Goal: Task Accomplishment & Management: Complete application form

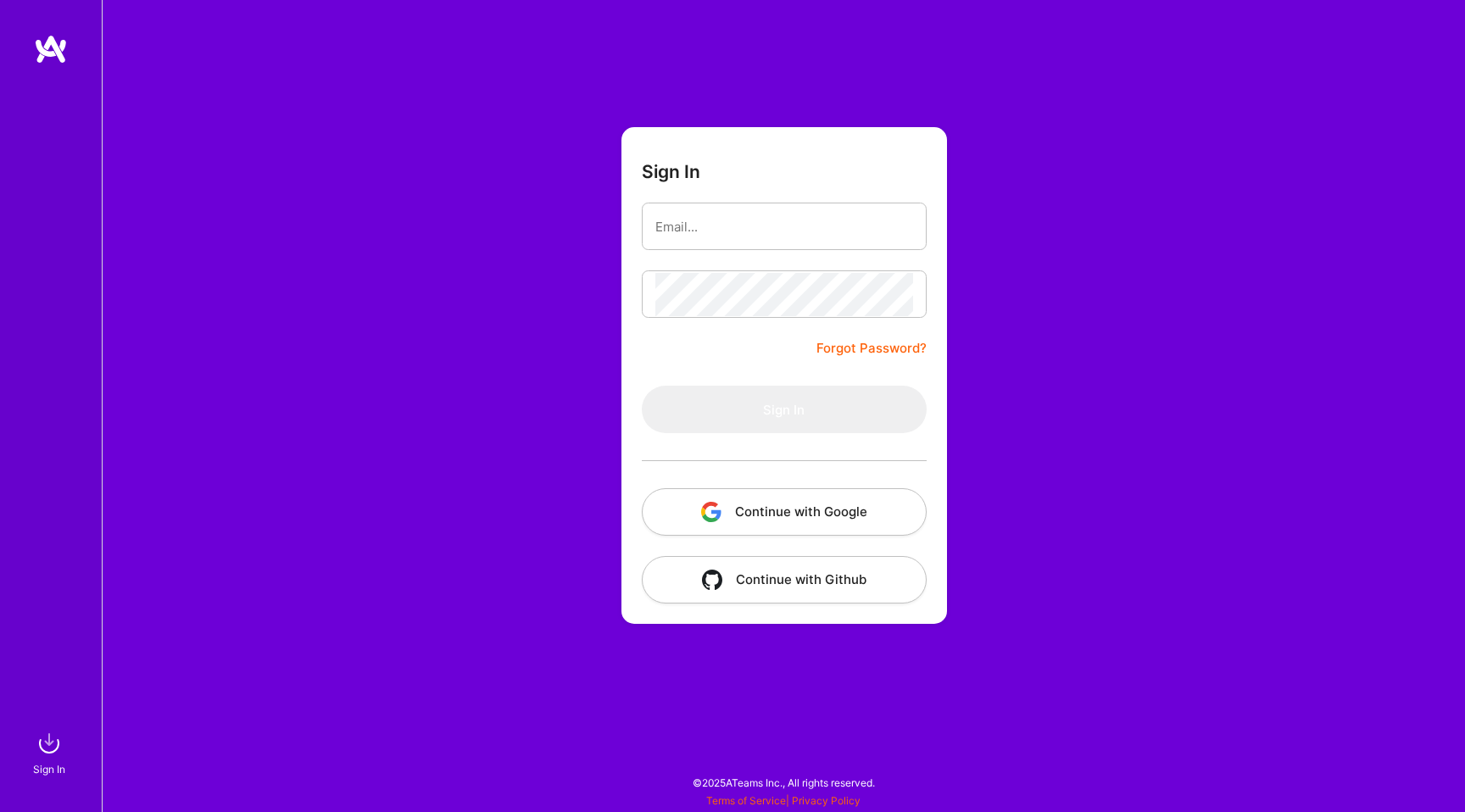
click at [829, 517] on button "Continue with Google" at bounding box center [784, 512] width 285 height 48
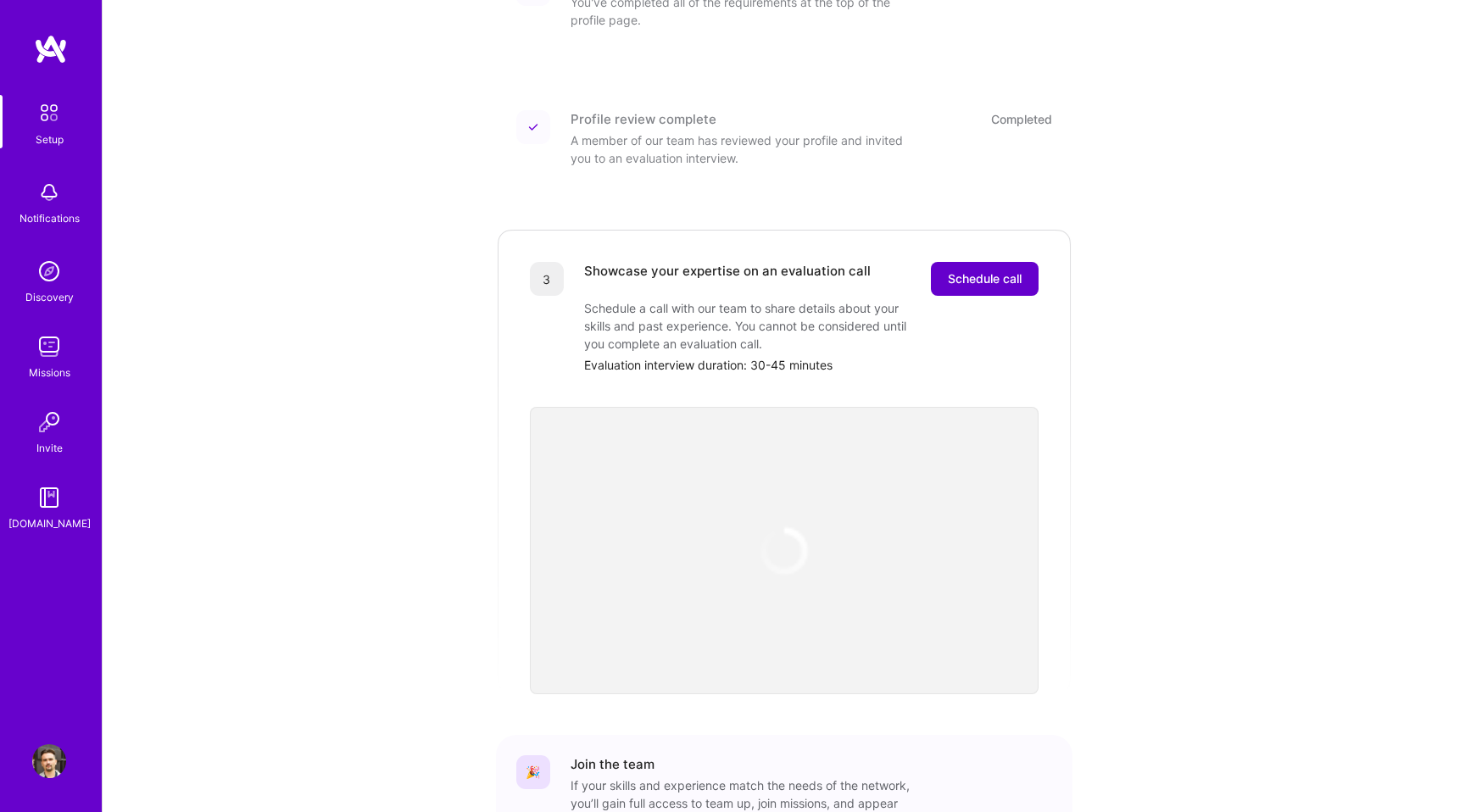
scroll to position [304, 0]
click at [984, 268] on button "Schedule call" at bounding box center [984, 278] width 107 height 34
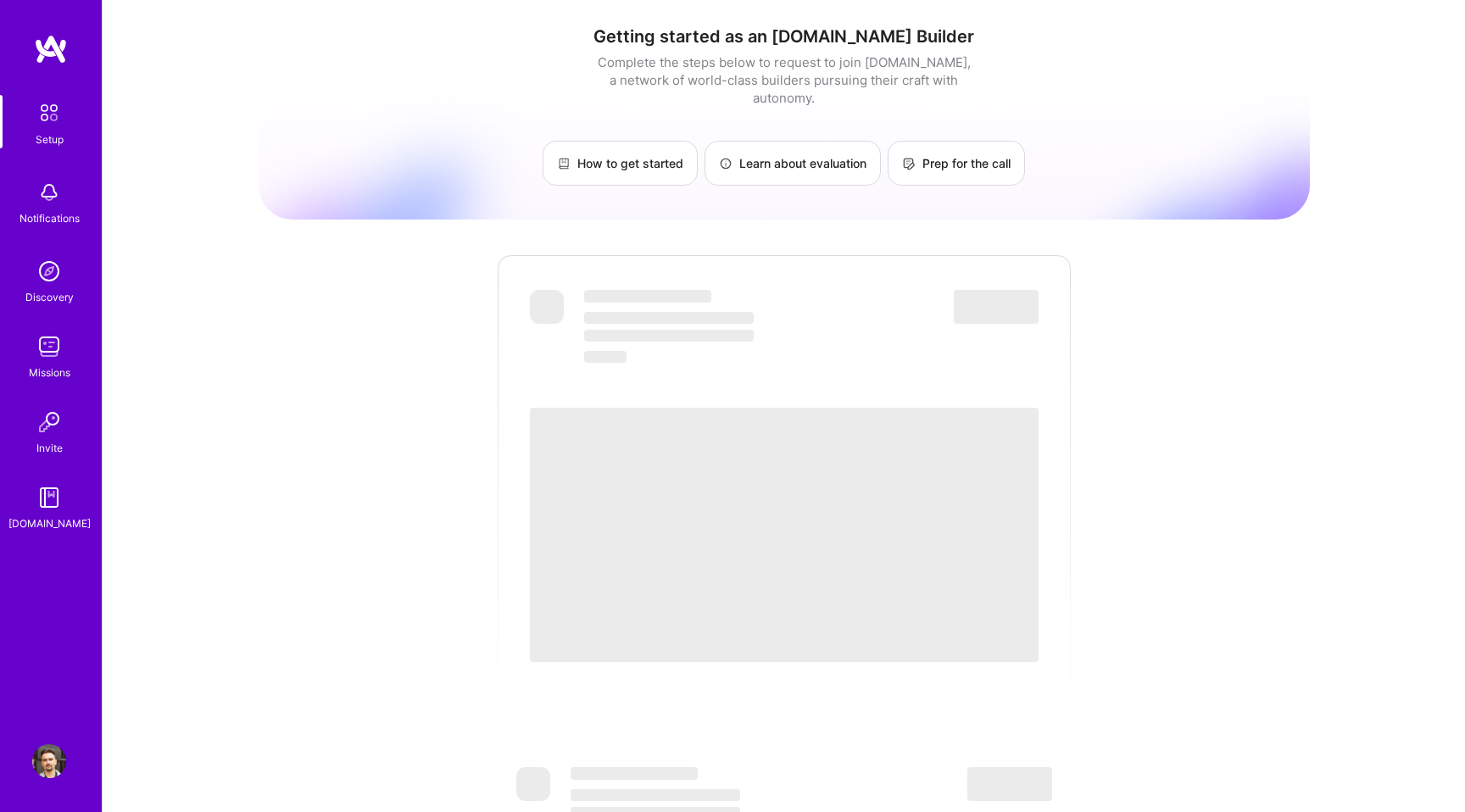
scroll to position [304, 0]
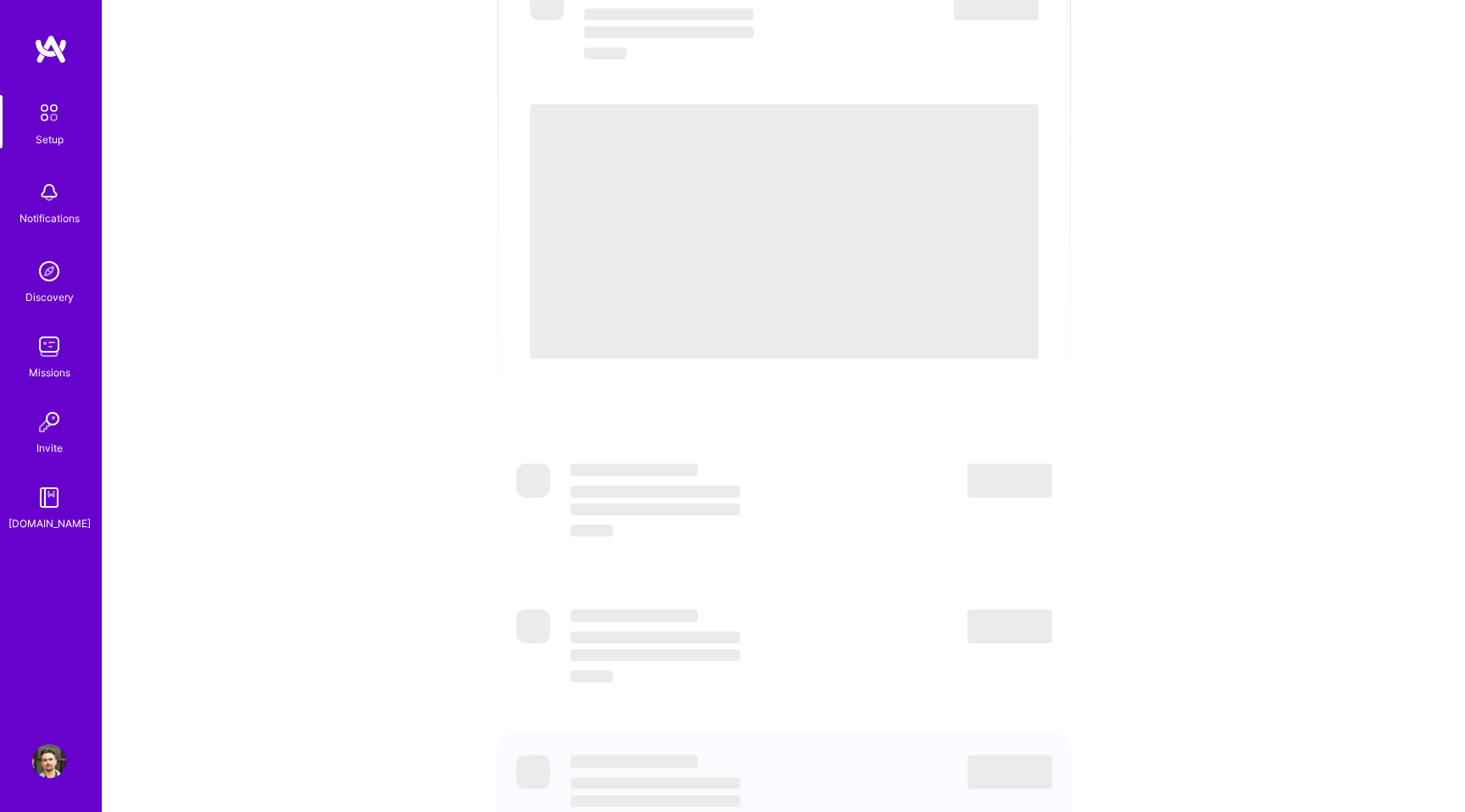
click at [331, 212] on div "Getting started as an [DOMAIN_NAME] Builder Complete the steps below to request…" at bounding box center [784, 314] width 1051 height 1209
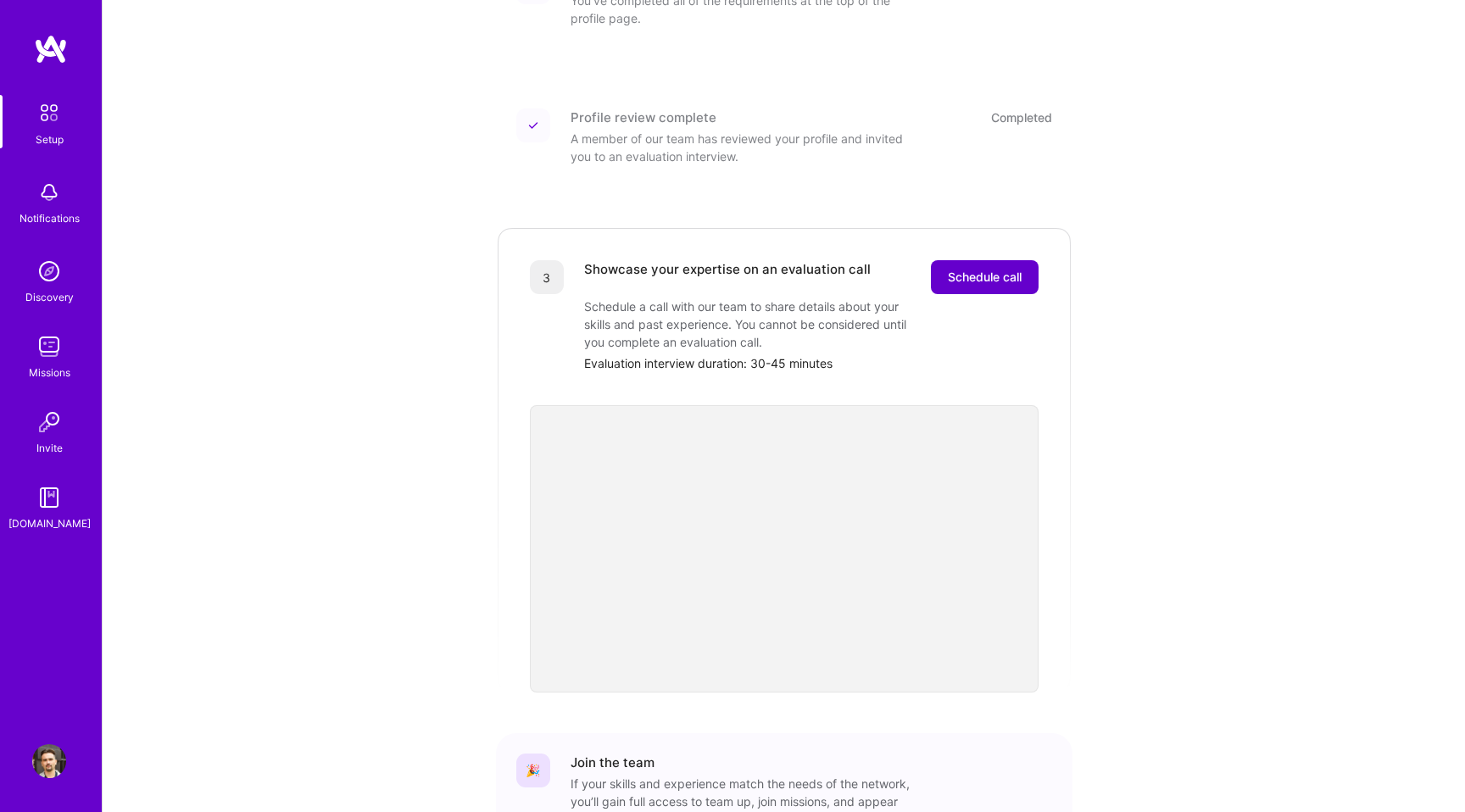
click at [982, 271] on button "Schedule call" at bounding box center [984, 278] width 107 height 34
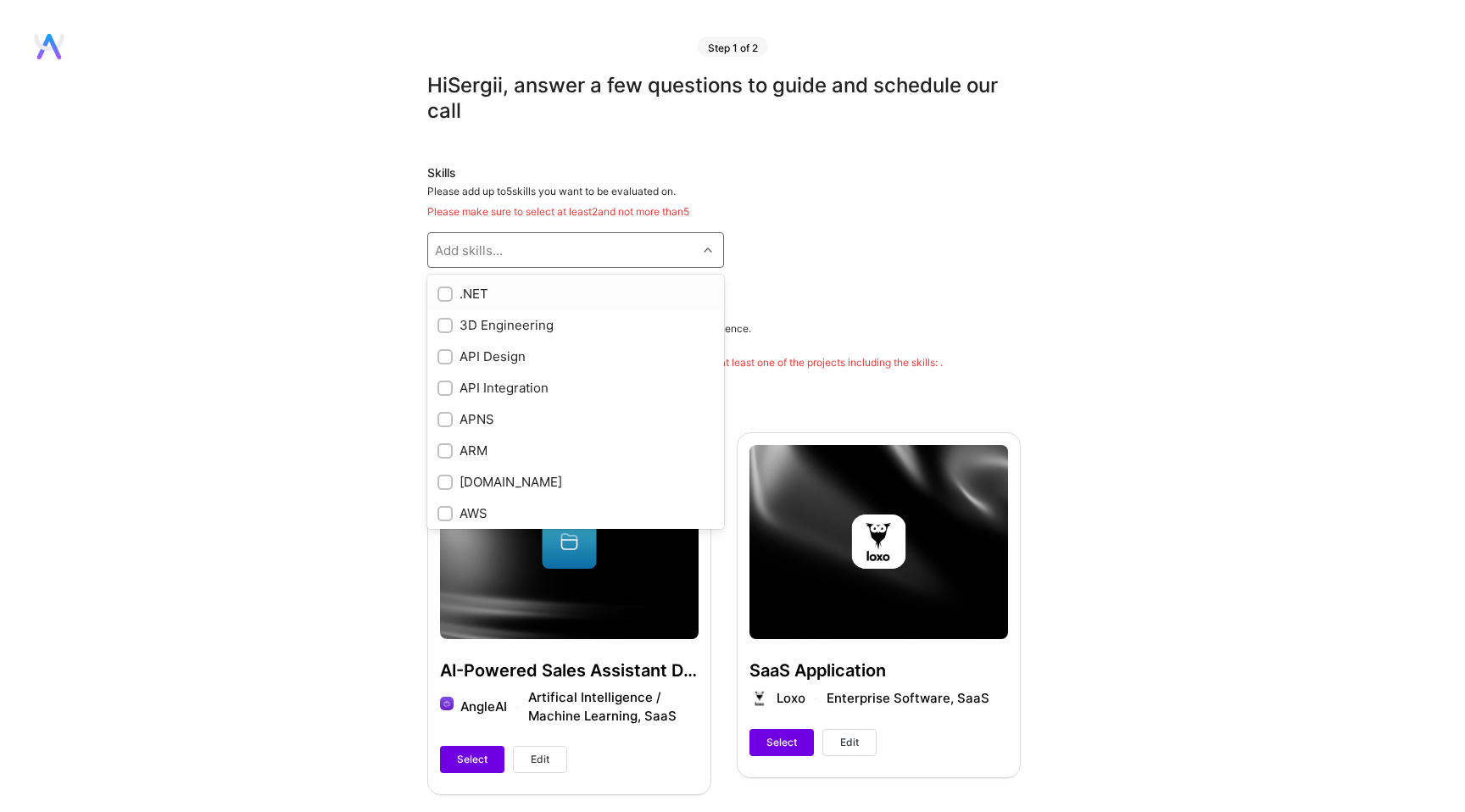
click at [533, 253] on div "Add skills..." at bounding box center [563, 251] width 269 height 34
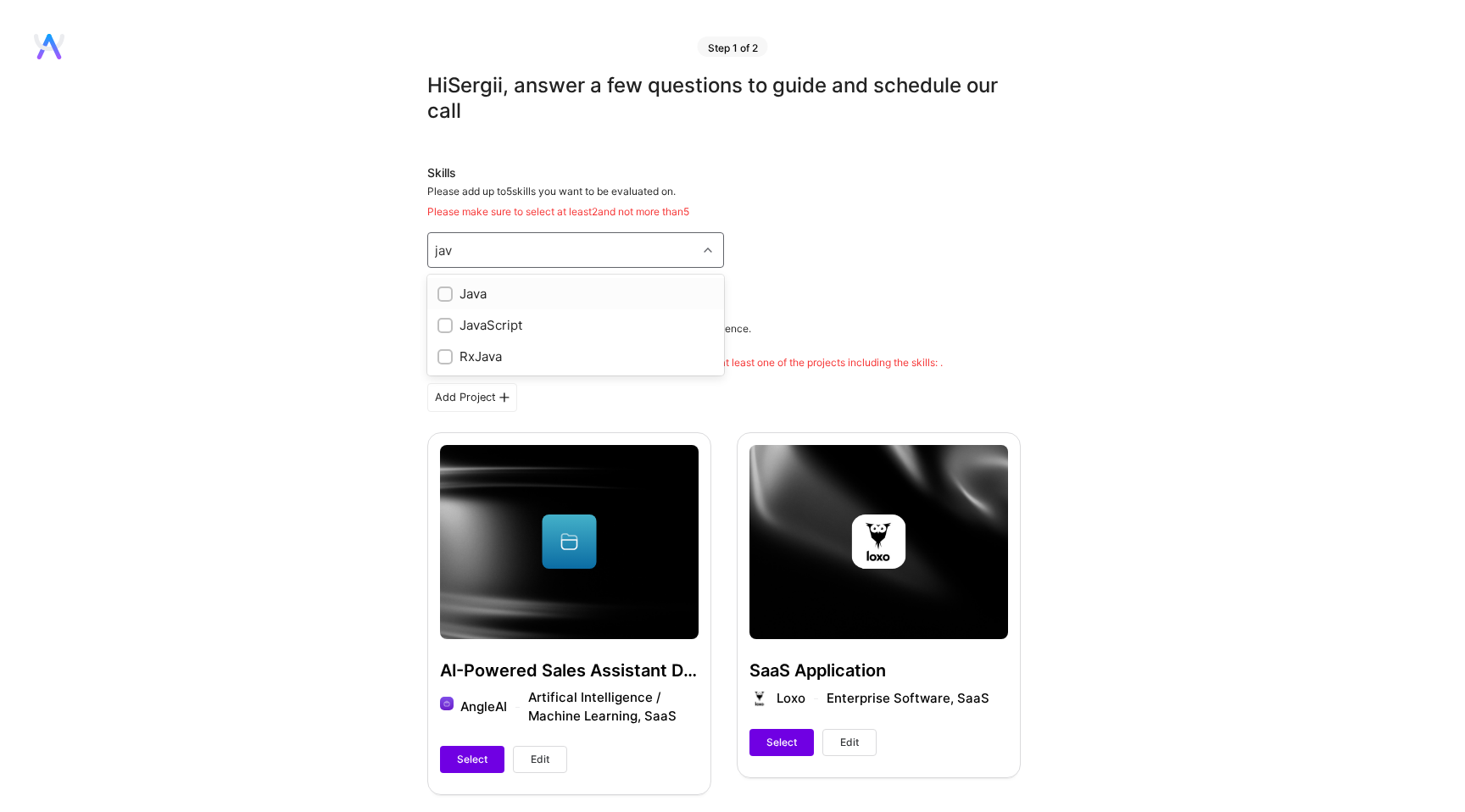
type input "java"
click at [481, 326] on div "JavaScript" at bounding box center [575, 325] width 277 height 18
checkbox input "true"
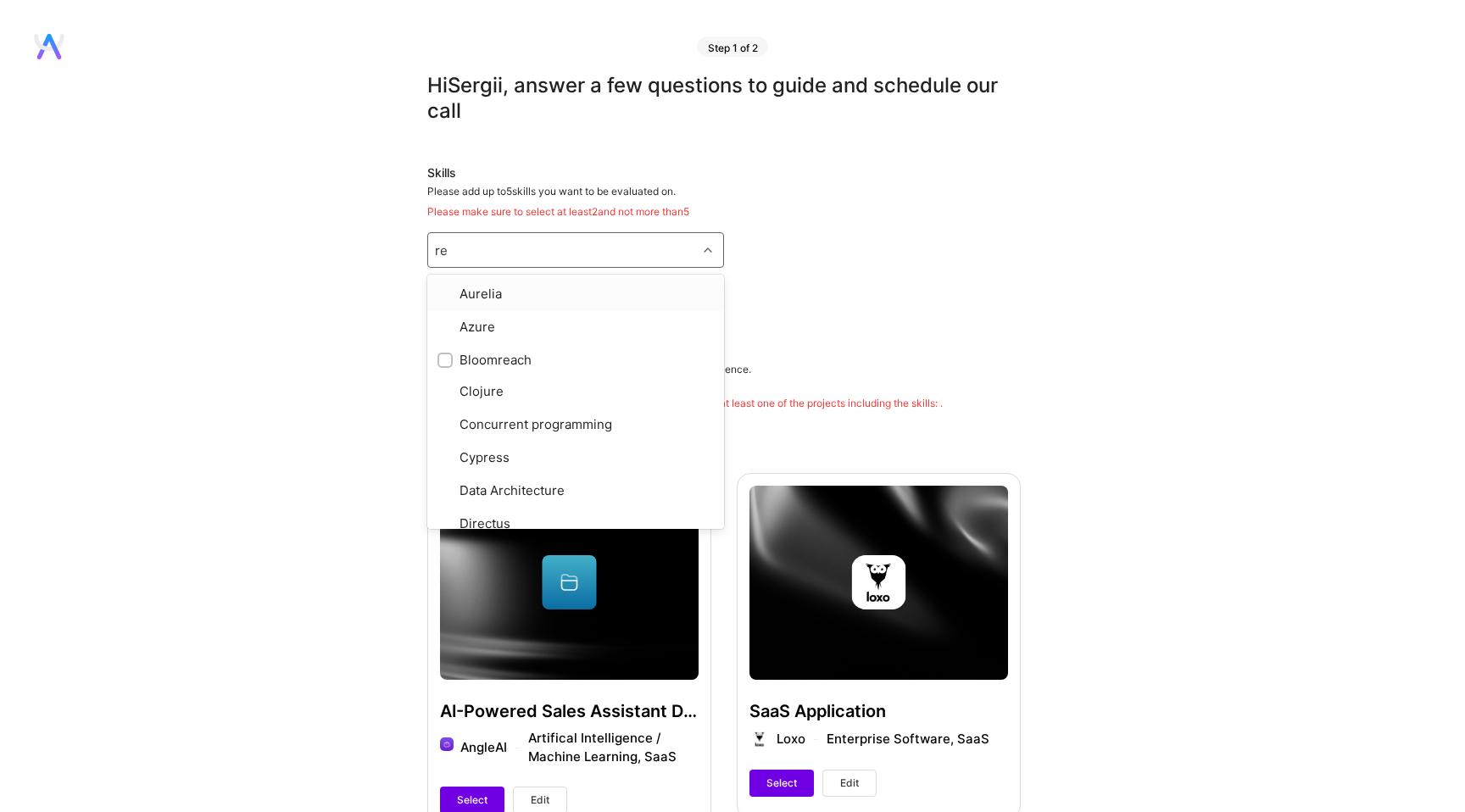
type input "rea"
click at [492, 389] on div "React" at bounding box center [575, 388] width 277 height 18
checkbox input "true"
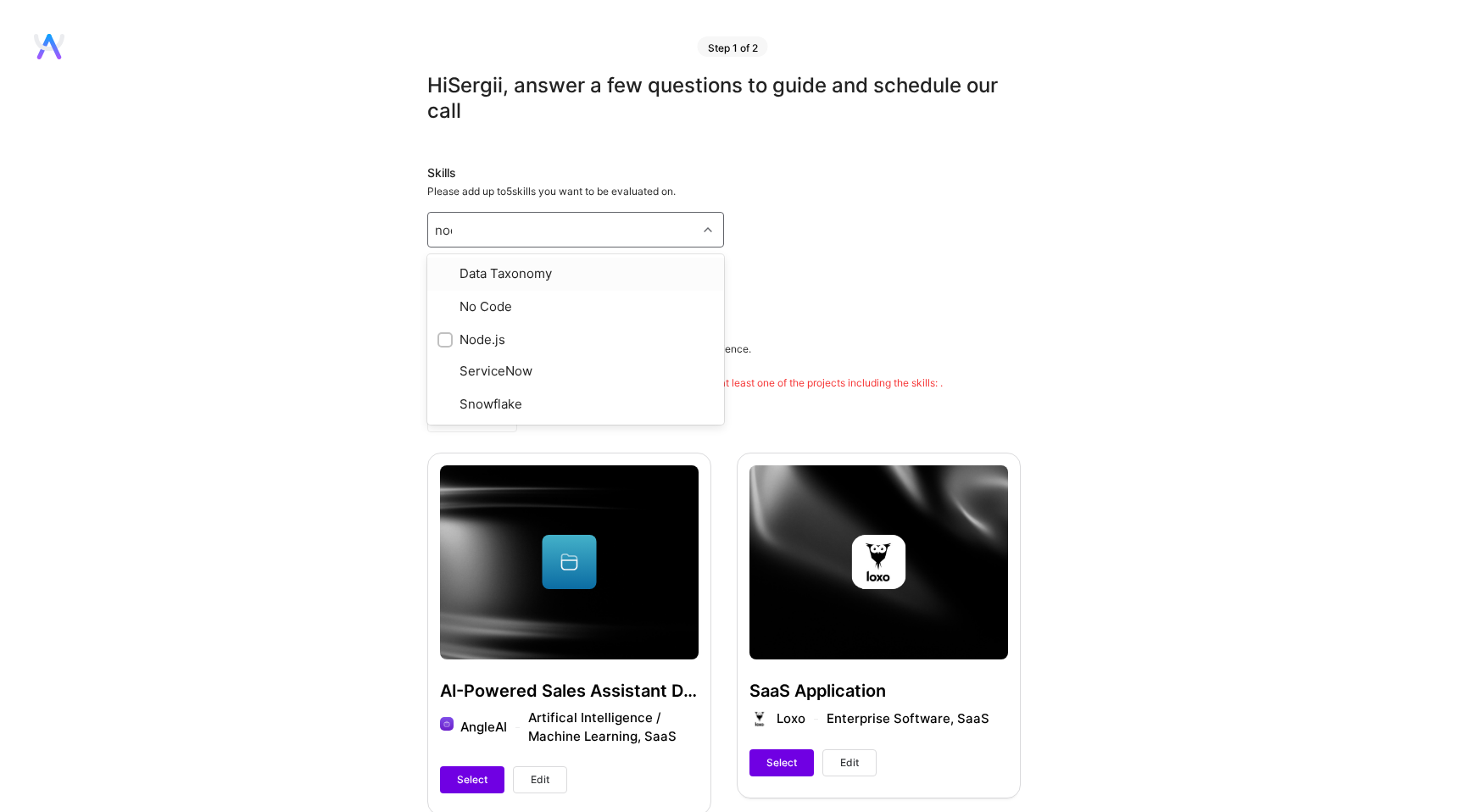
type input "node"
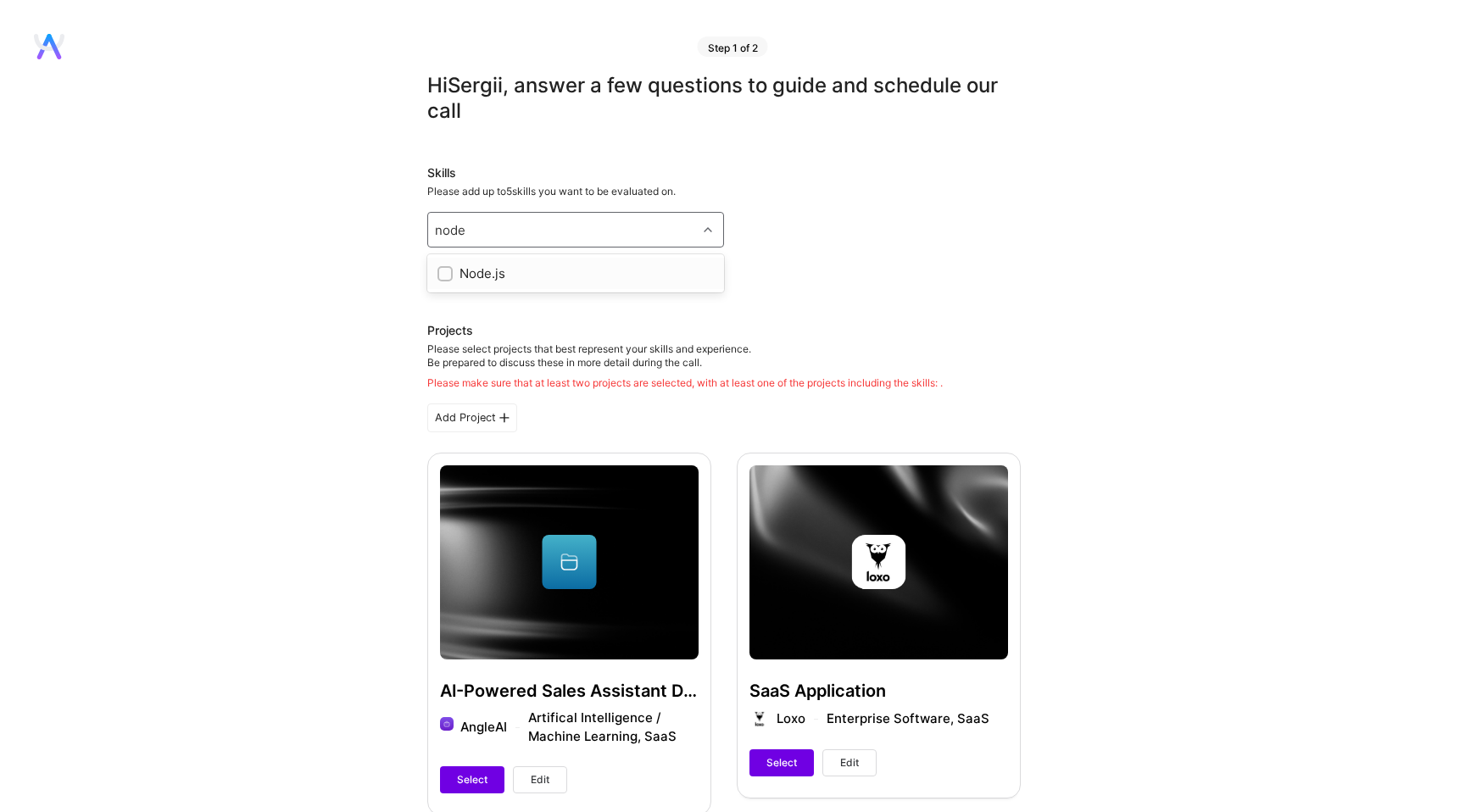
click at [457, 277] on div "Node.js" at bounding box center [575, 273] width 277 height 18
checkbox input "true"
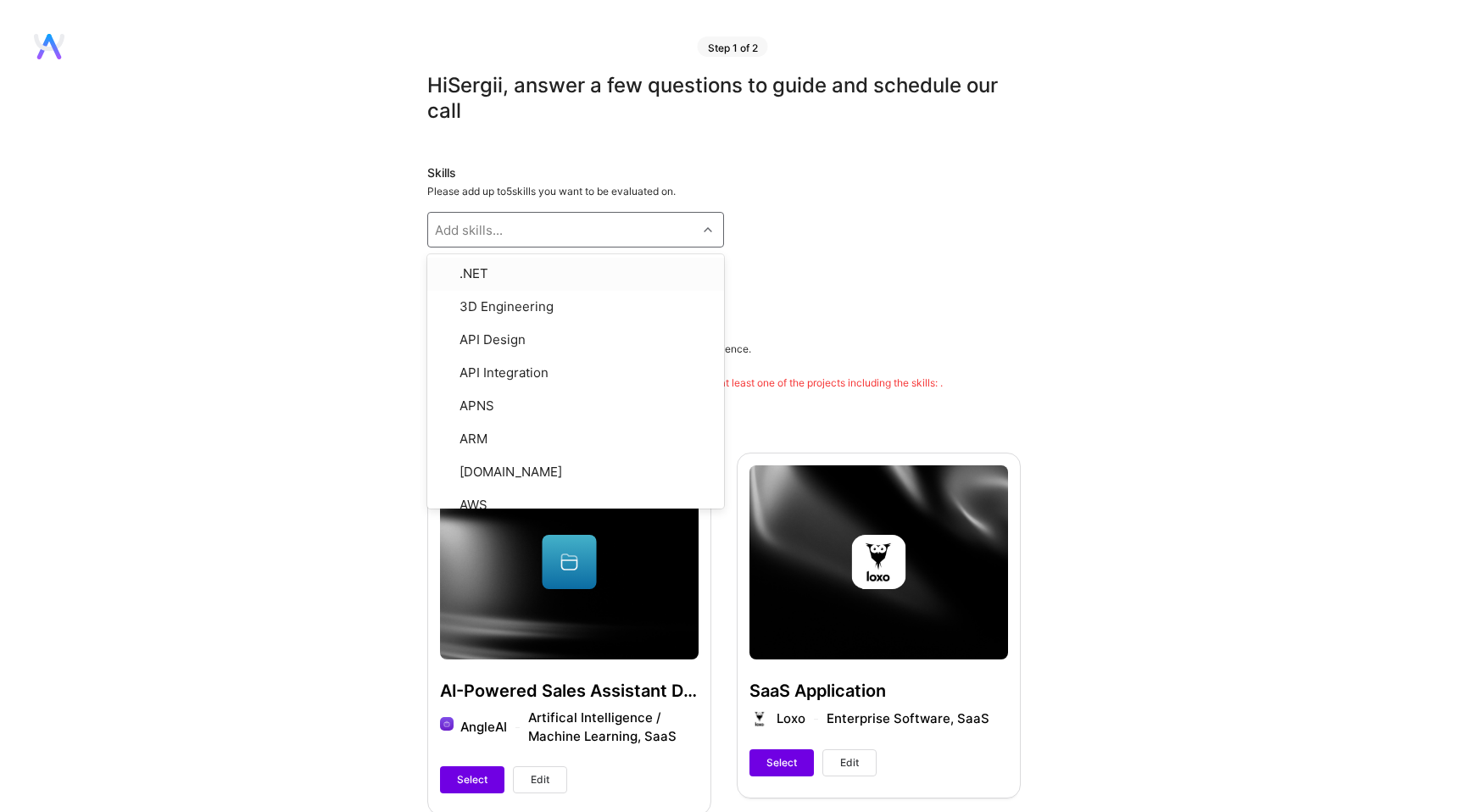
click at [482, 231] on div "Add skills..." at bounding box center [468, 230] width 68 height 18
type input "typ"
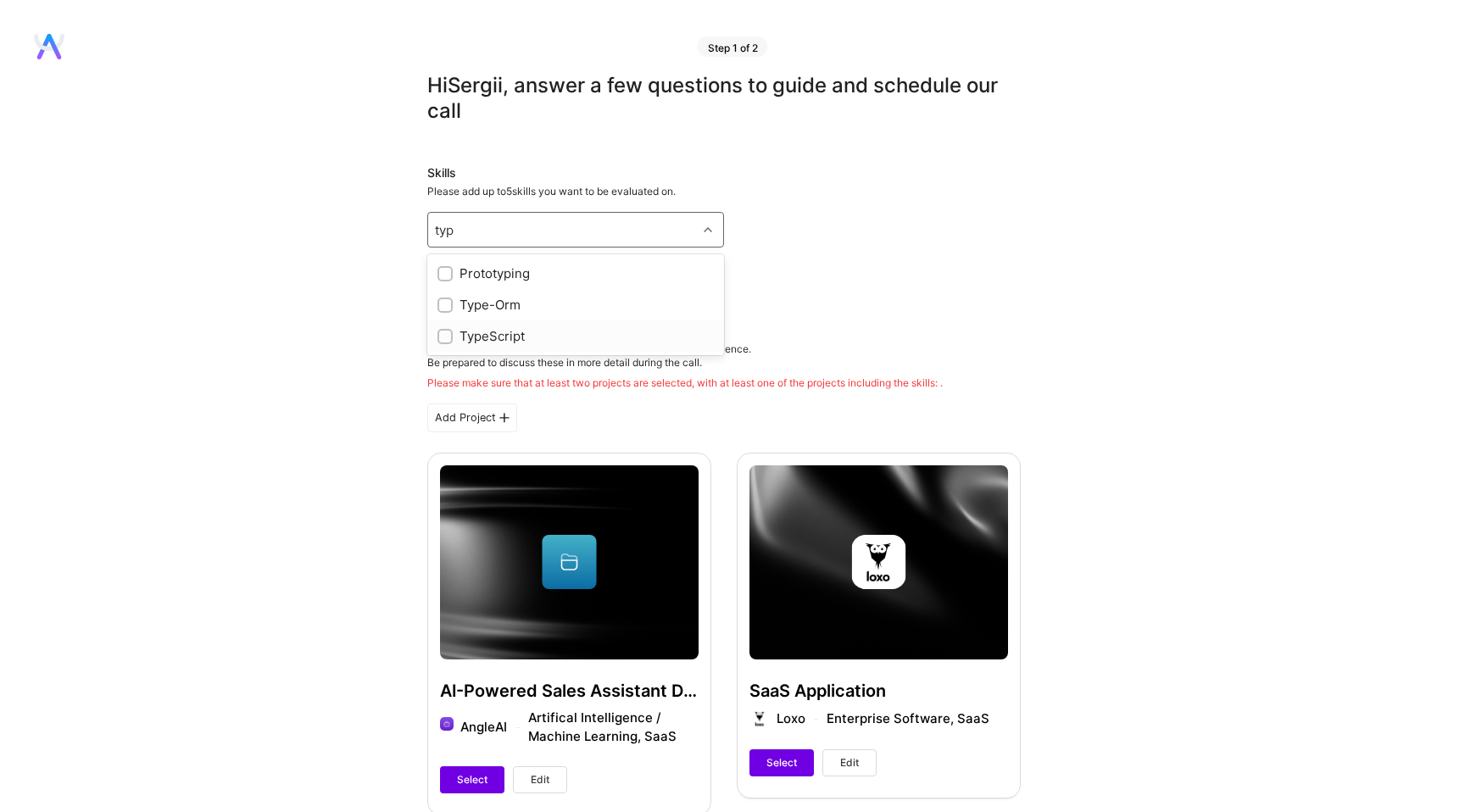
click at [515, 329] on div "TypeScript" at bounding box center [575, 336] width 277 height 18
checkbox input "true"
click at [784, 220] on div "Skills Please add up to 5 skills you want to be evaluated on. Add skills... Jav…" at bounding box center [724, 225] width 593 height 123
click at [705, 231] on icon at bounding box center [707, 229] width 8 height 8
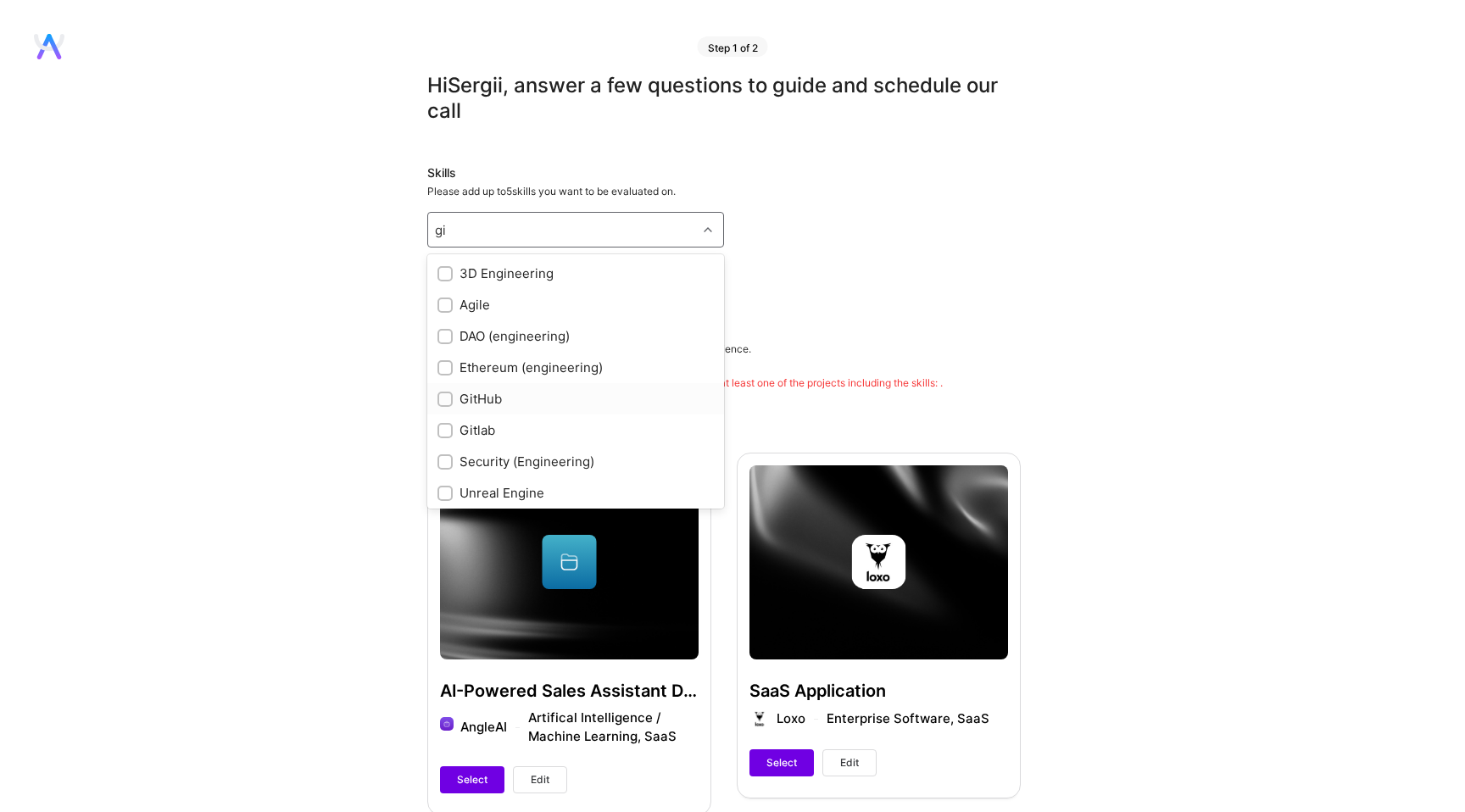
type input "g"
checkbox input "true"
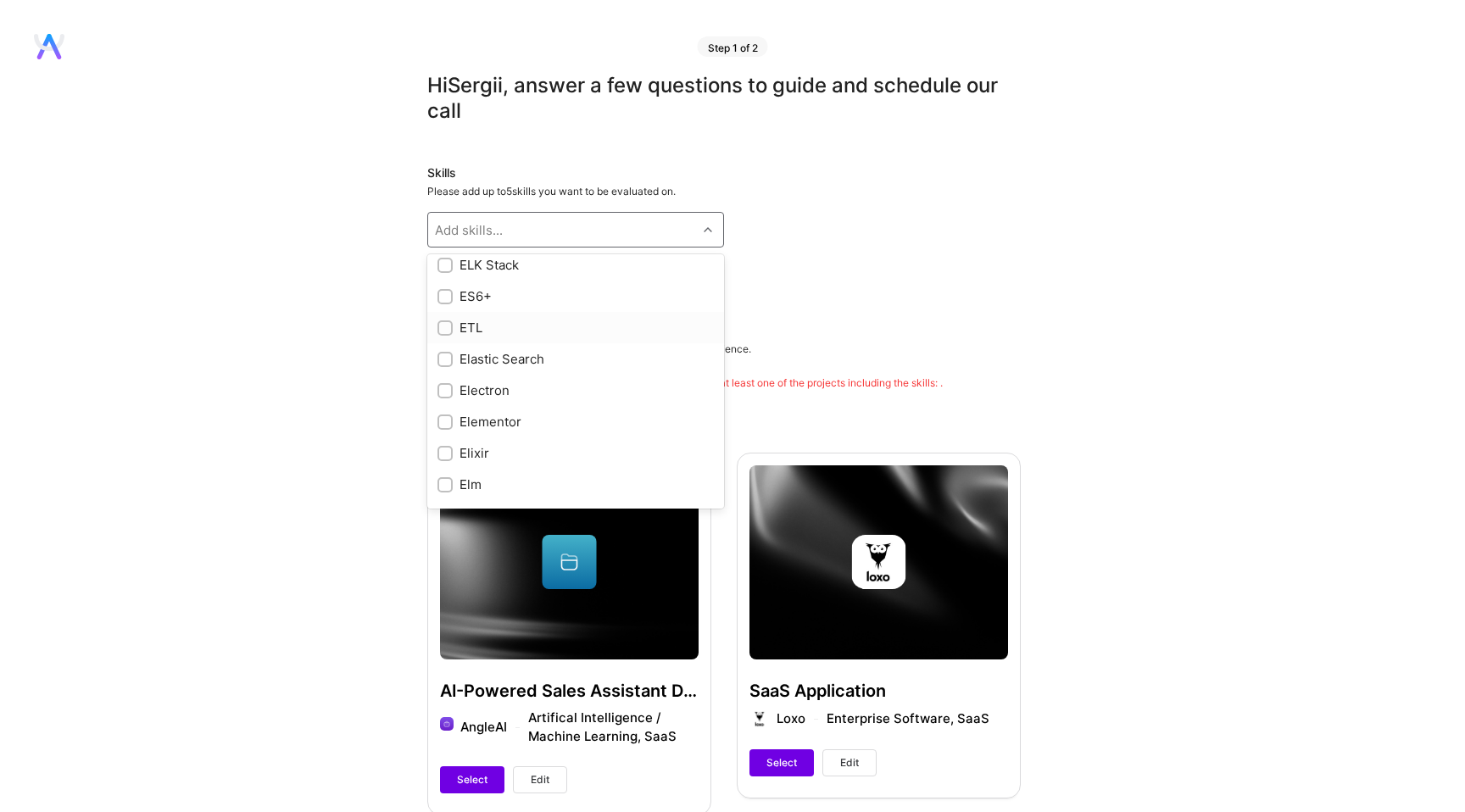
scroll to position [3112, 0]
click at [441, 299] on input "checkbox" at bounding box center [446, 297] width 12 height 12
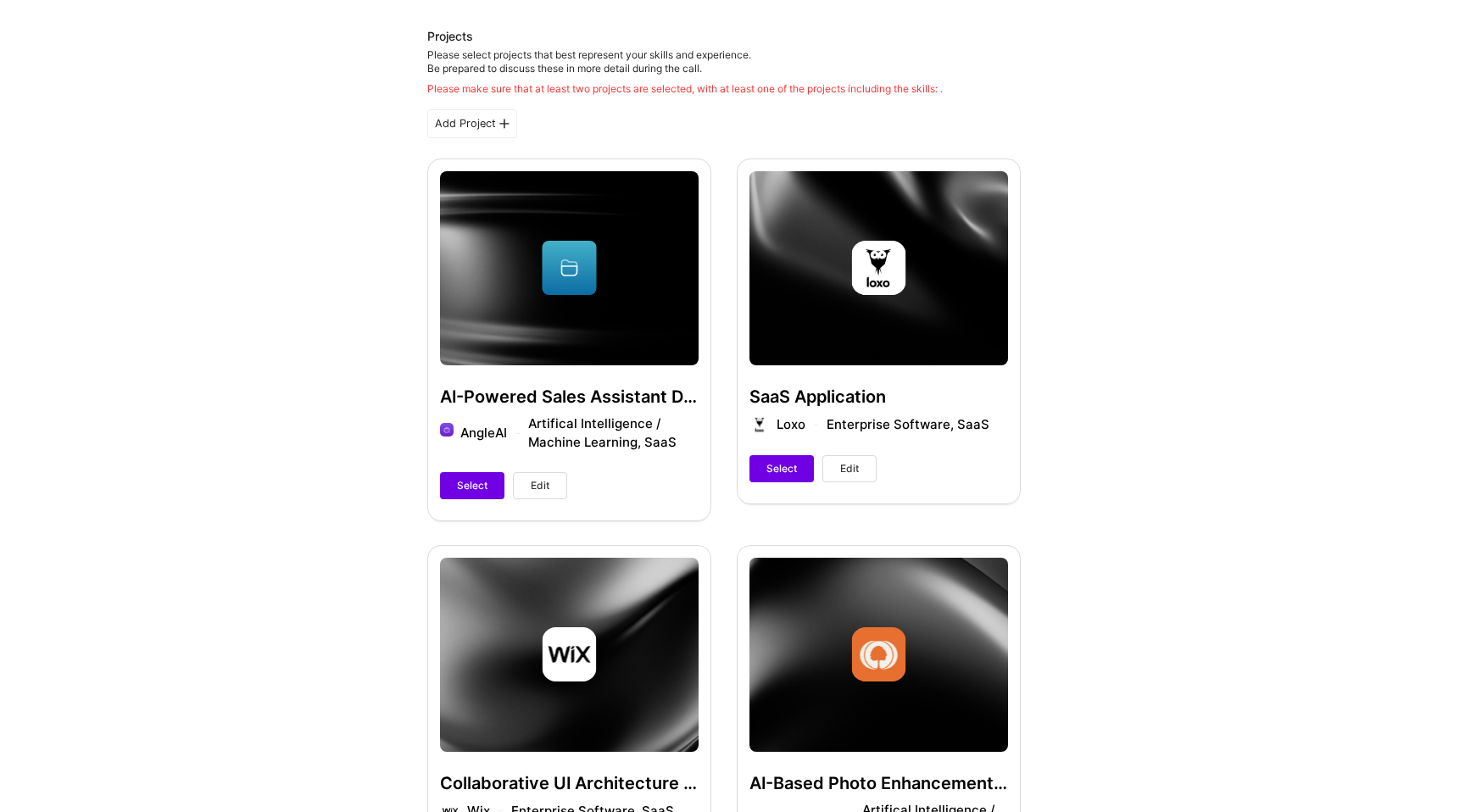
scroll to position [248, 0]
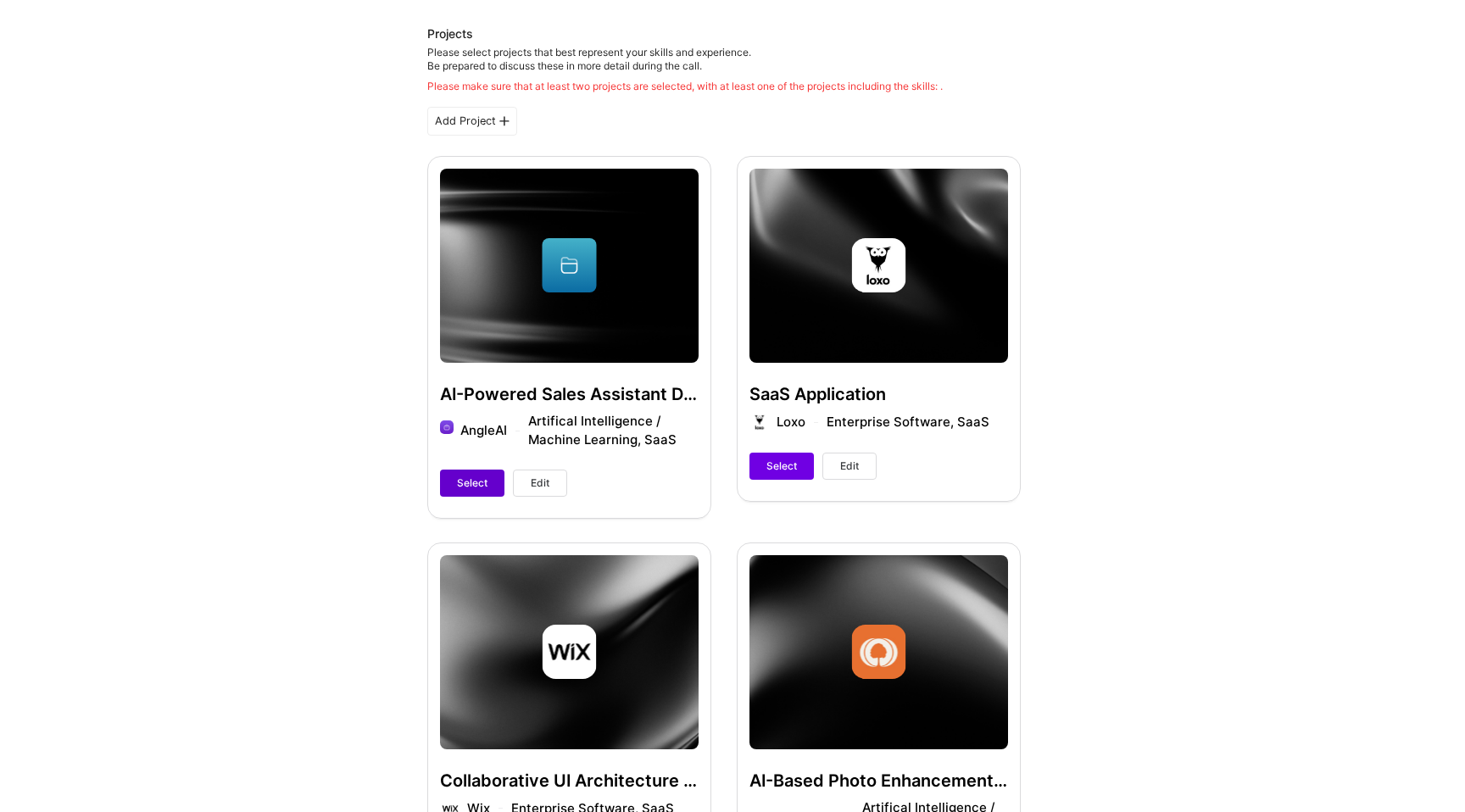
click at [480, 482] on span "Select" at bounding box center [472, 483] width 31 height 15
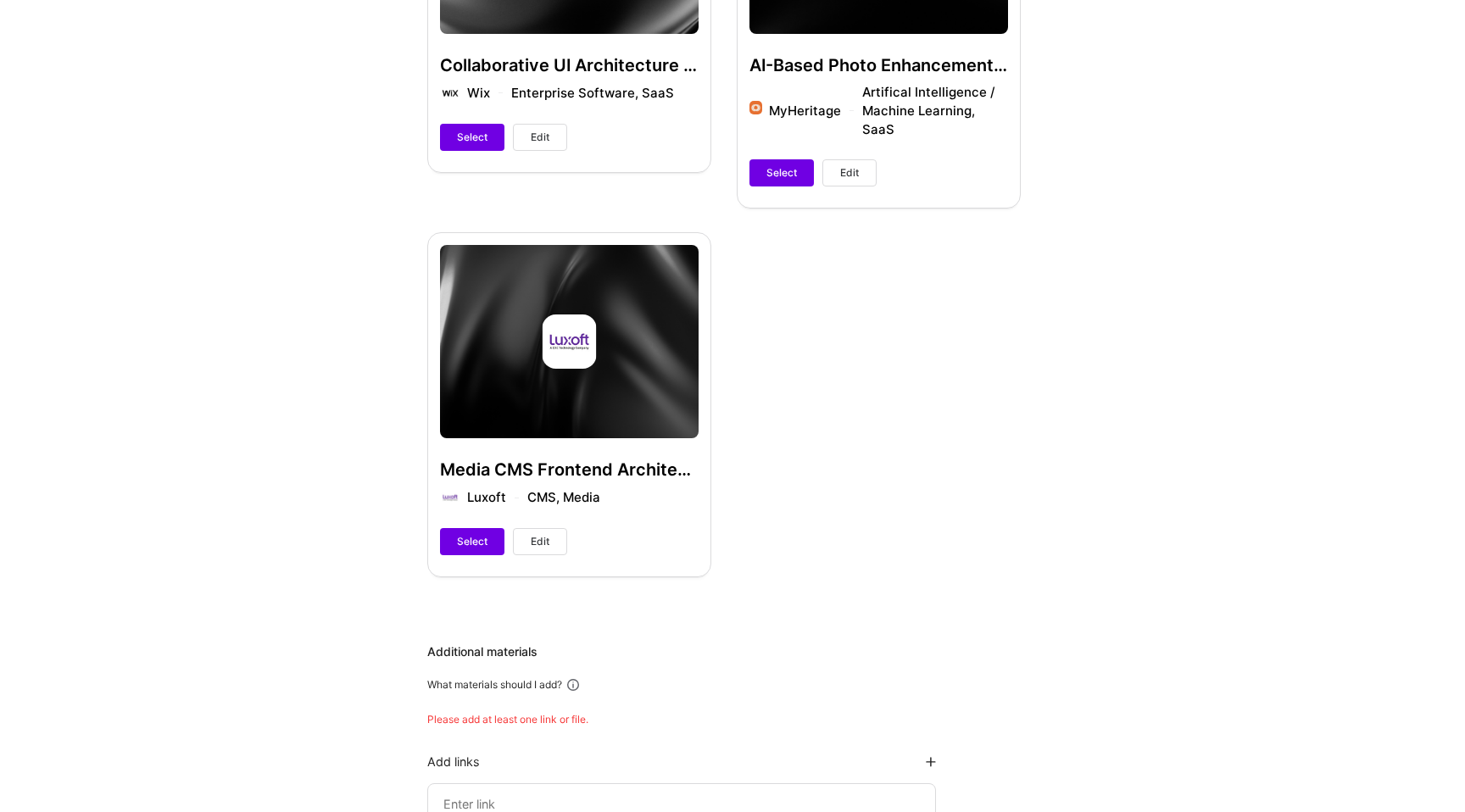
scroll to position [964, 0]
click at [479, 533] on span "Select" at bounding box center [472, 540] width 31 height 15
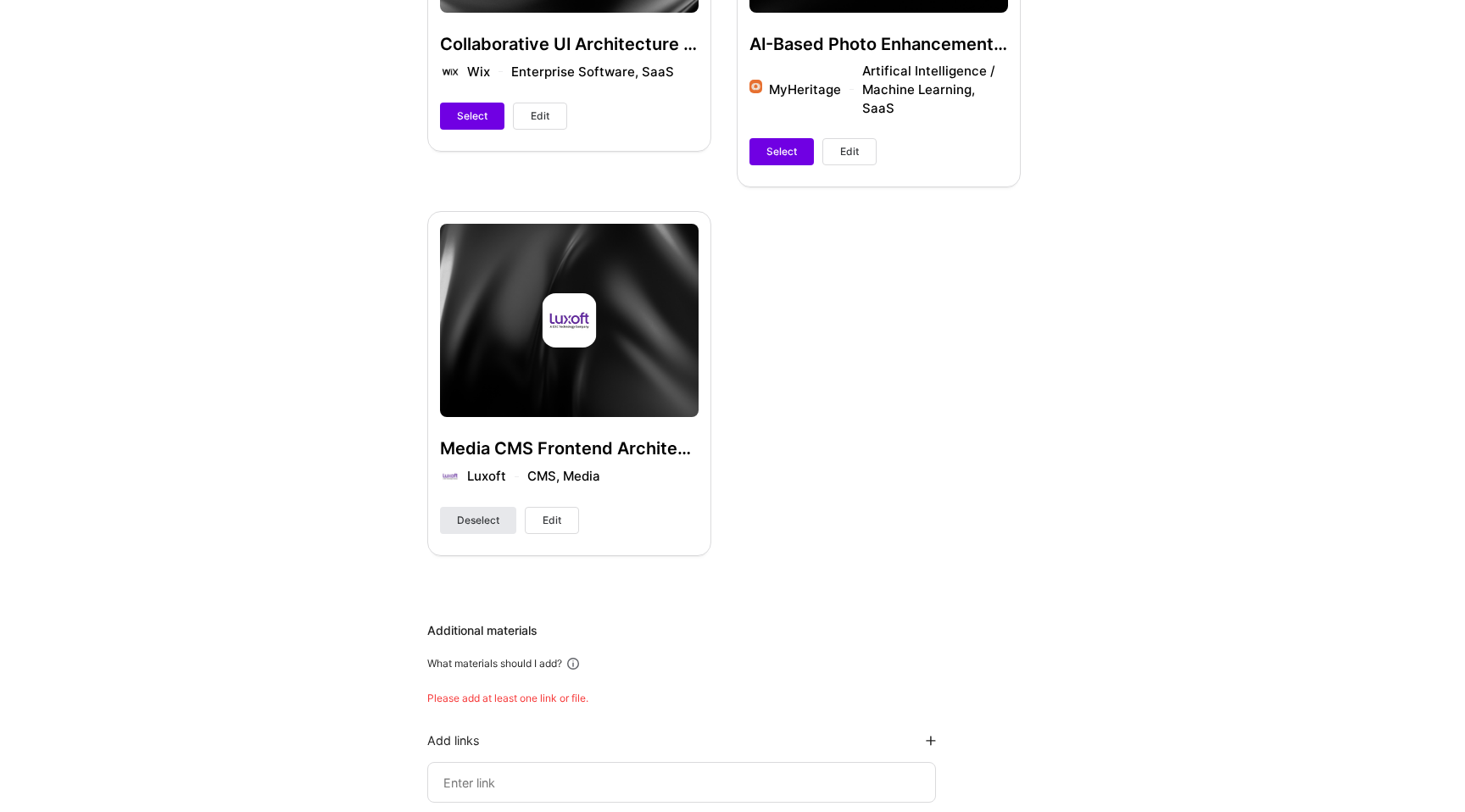
scroll to position [944, 0]
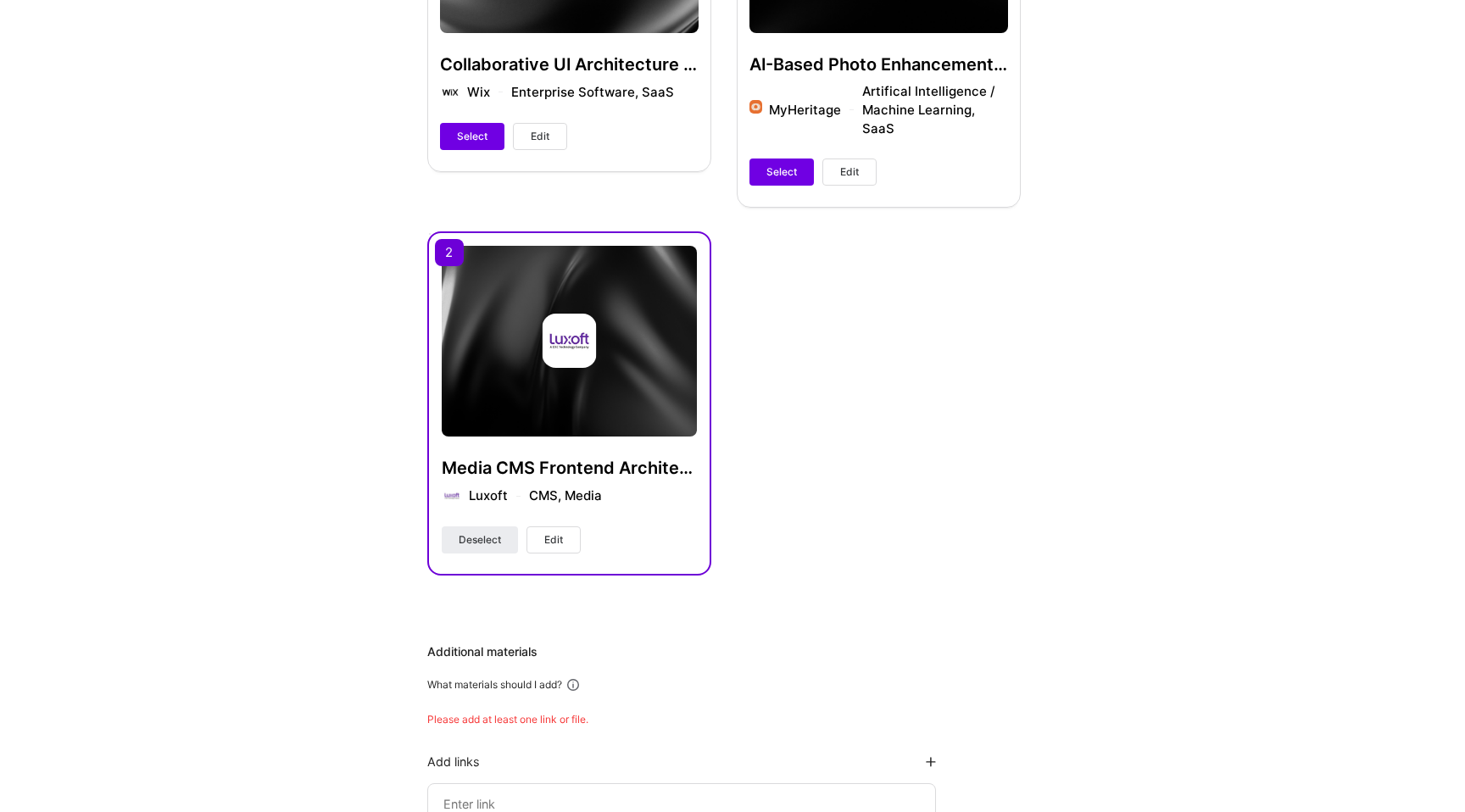
click at [558, 533] on span "Edit" at bounding box center [554, 540] width 19 height 15
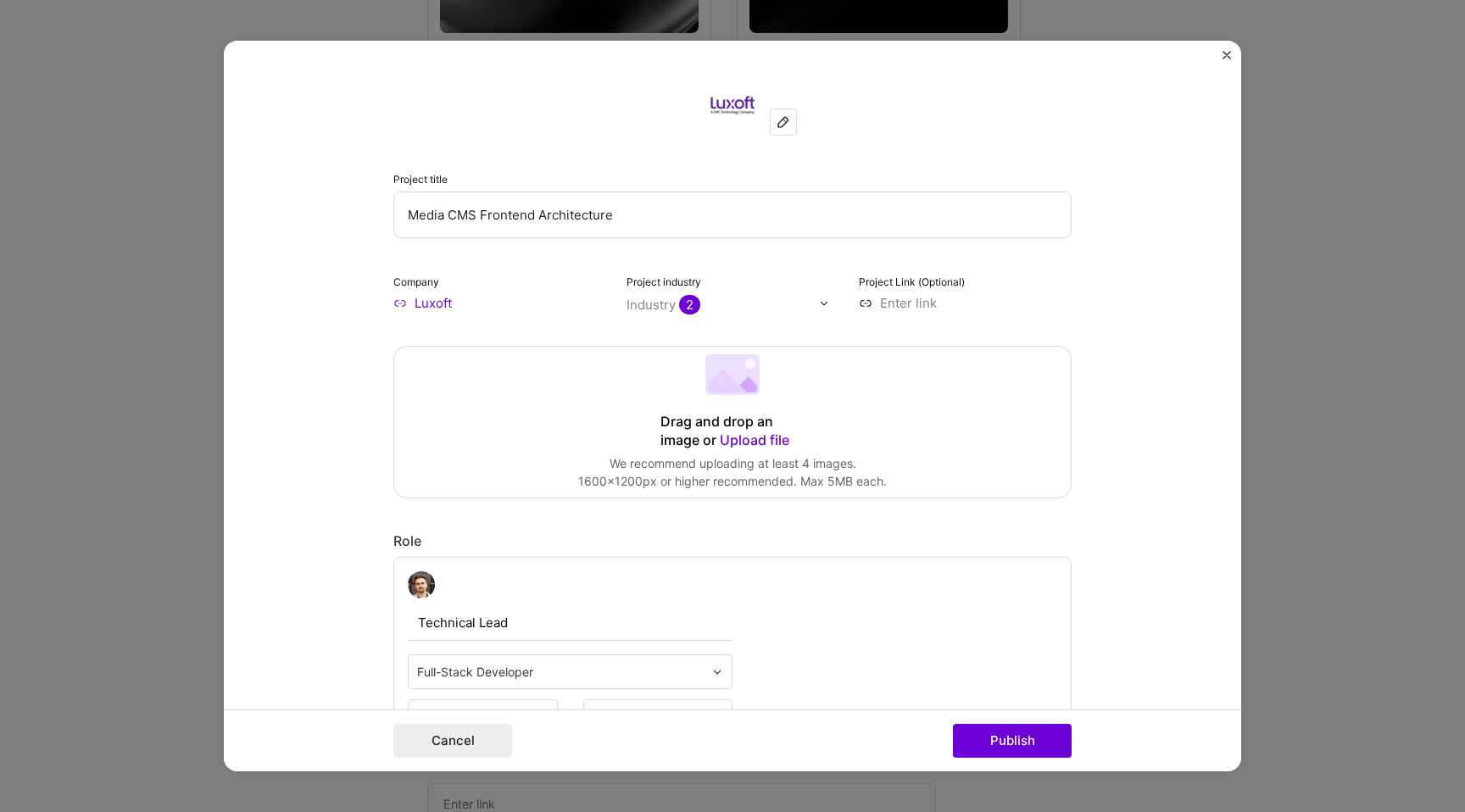
click at [450, 214] on input "Media CMS Frontend Architecture" at bounding box center [732, 215] width 678 height 47
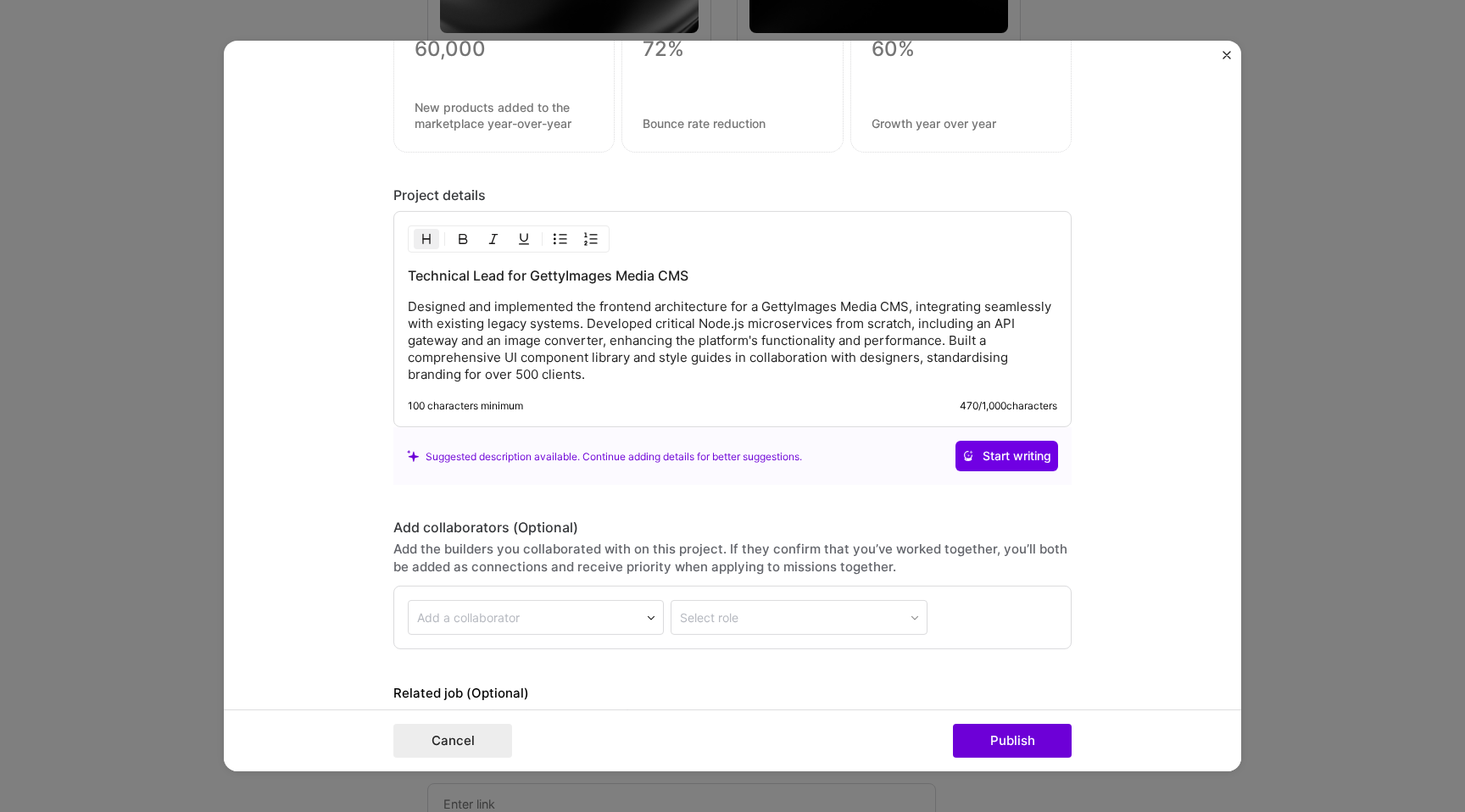
scroll to position [1525, 0]
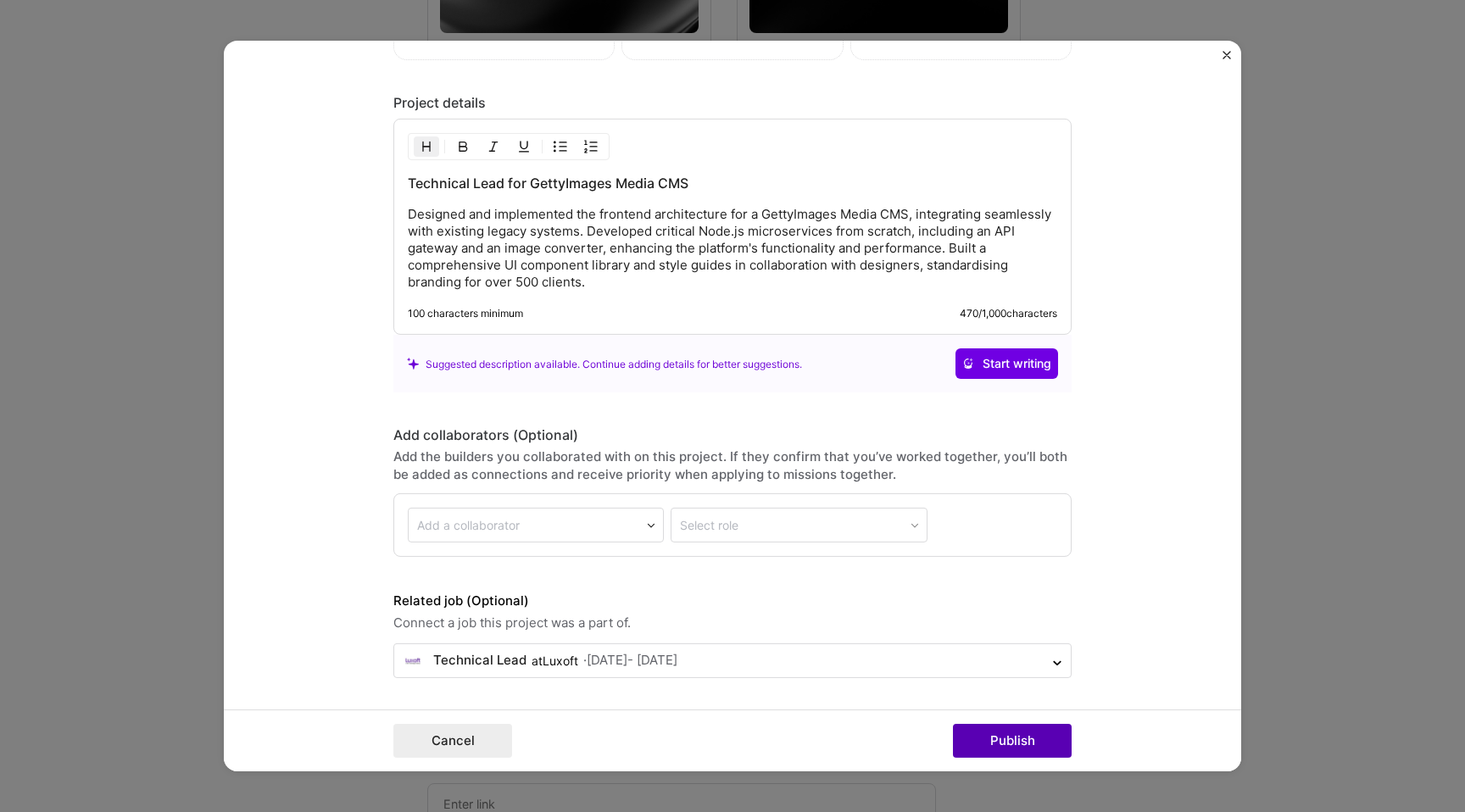
type input "Media Manager System Architecture"
click at [998, 742] on button "Publish" at bounding box center [1012, 741] width 119 height 34
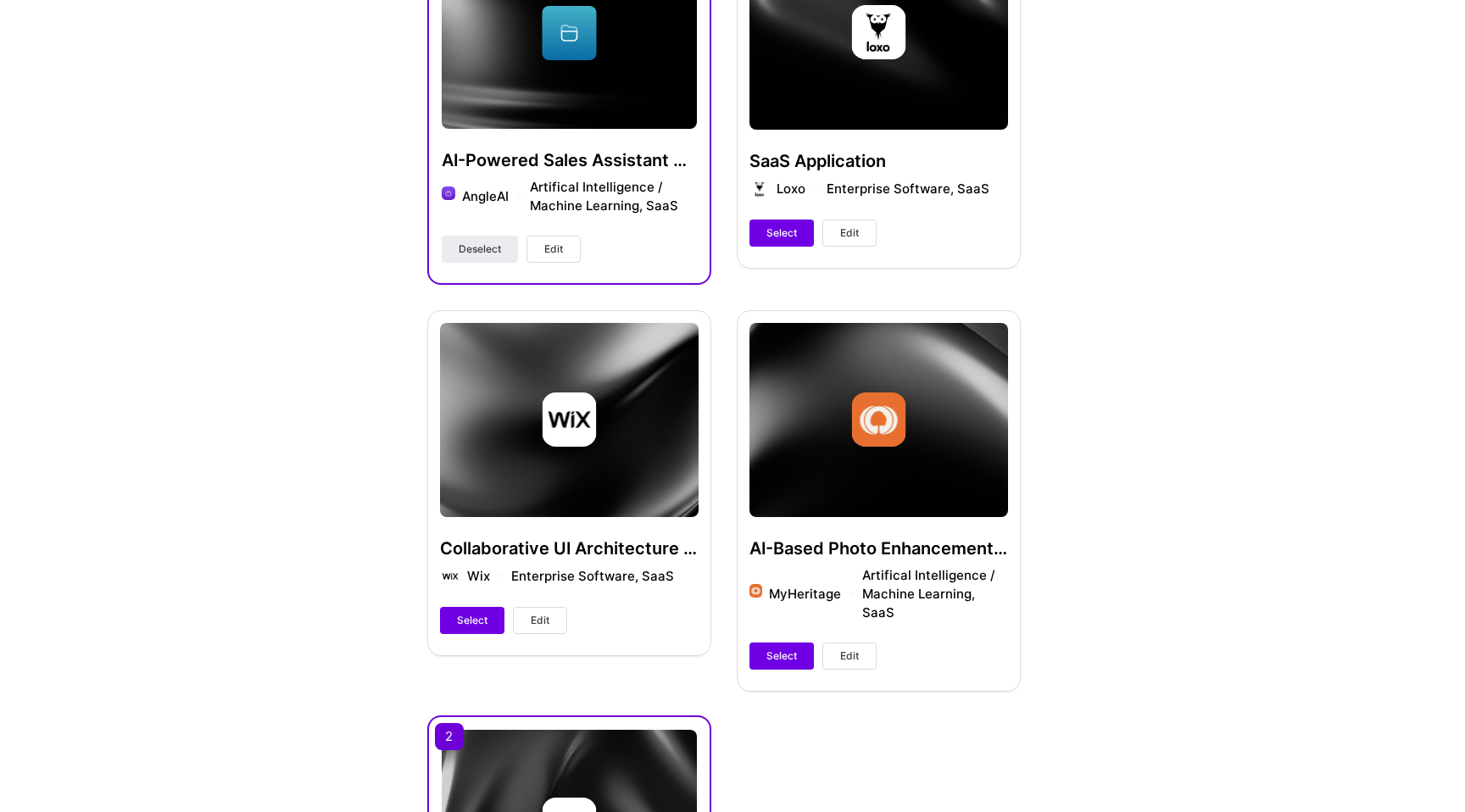
scroll to position [457, 0]
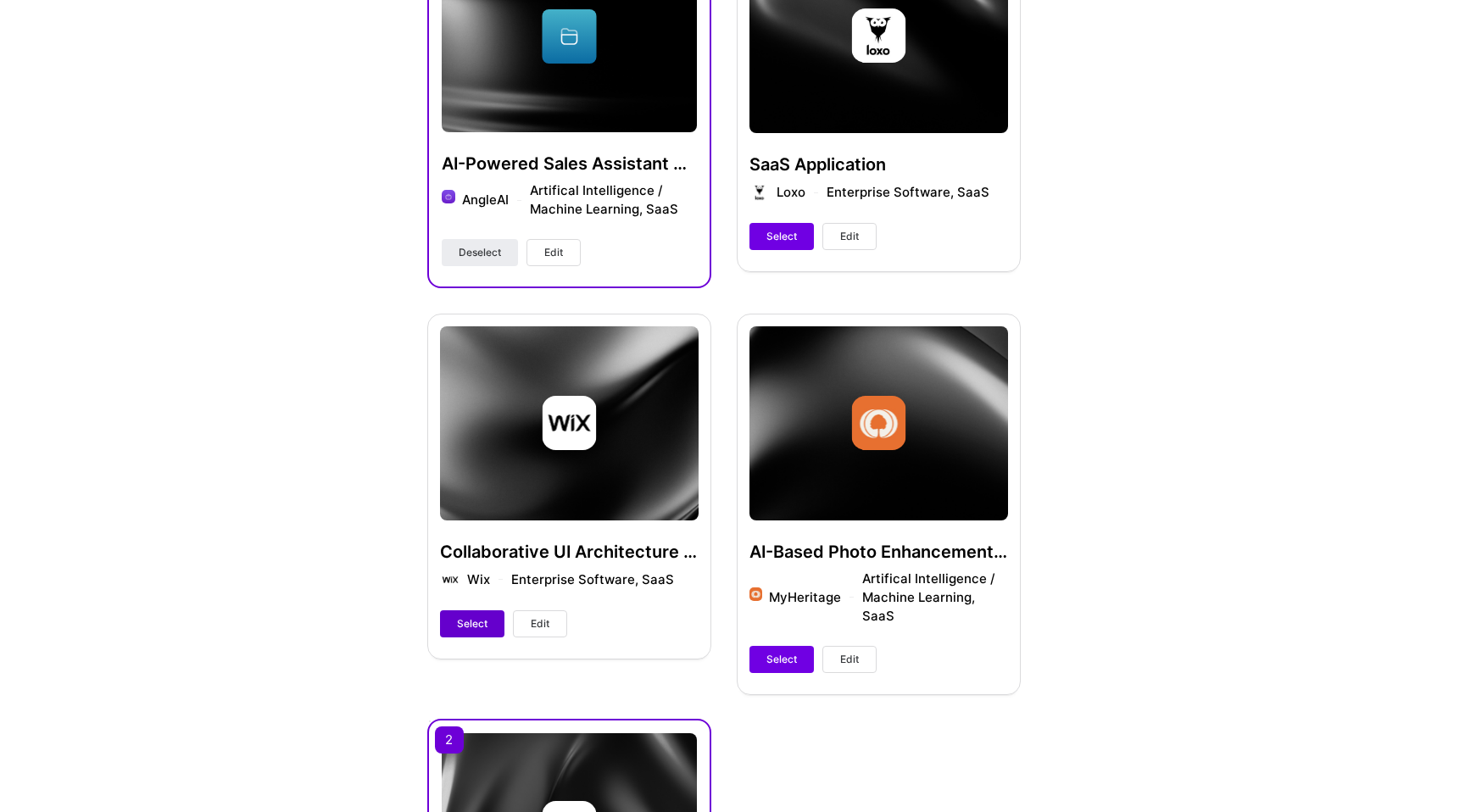
click at [462, 627] on span "Select" at bounding box center [472, 624] width 31 height 15
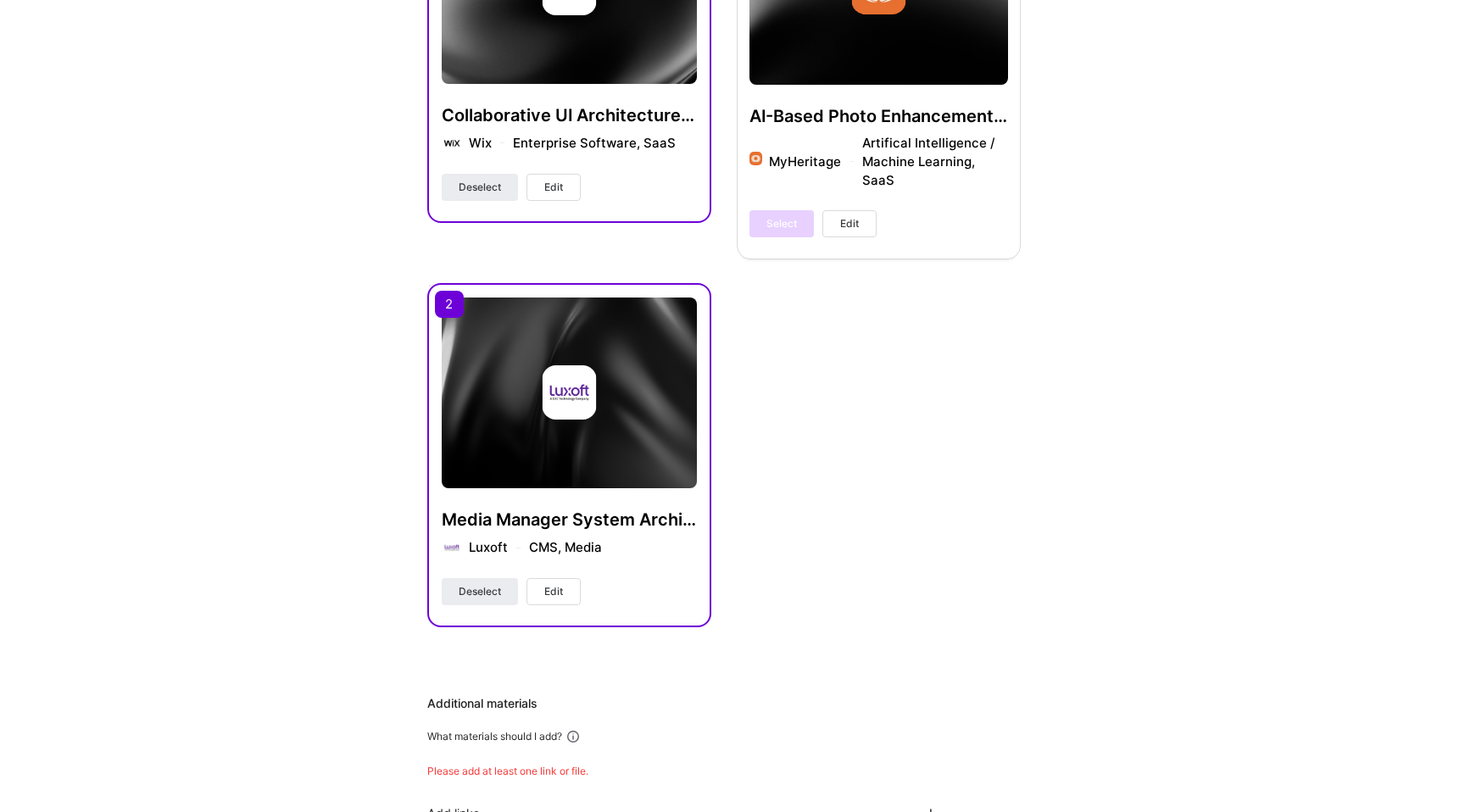
scroll to position [1224, 0]
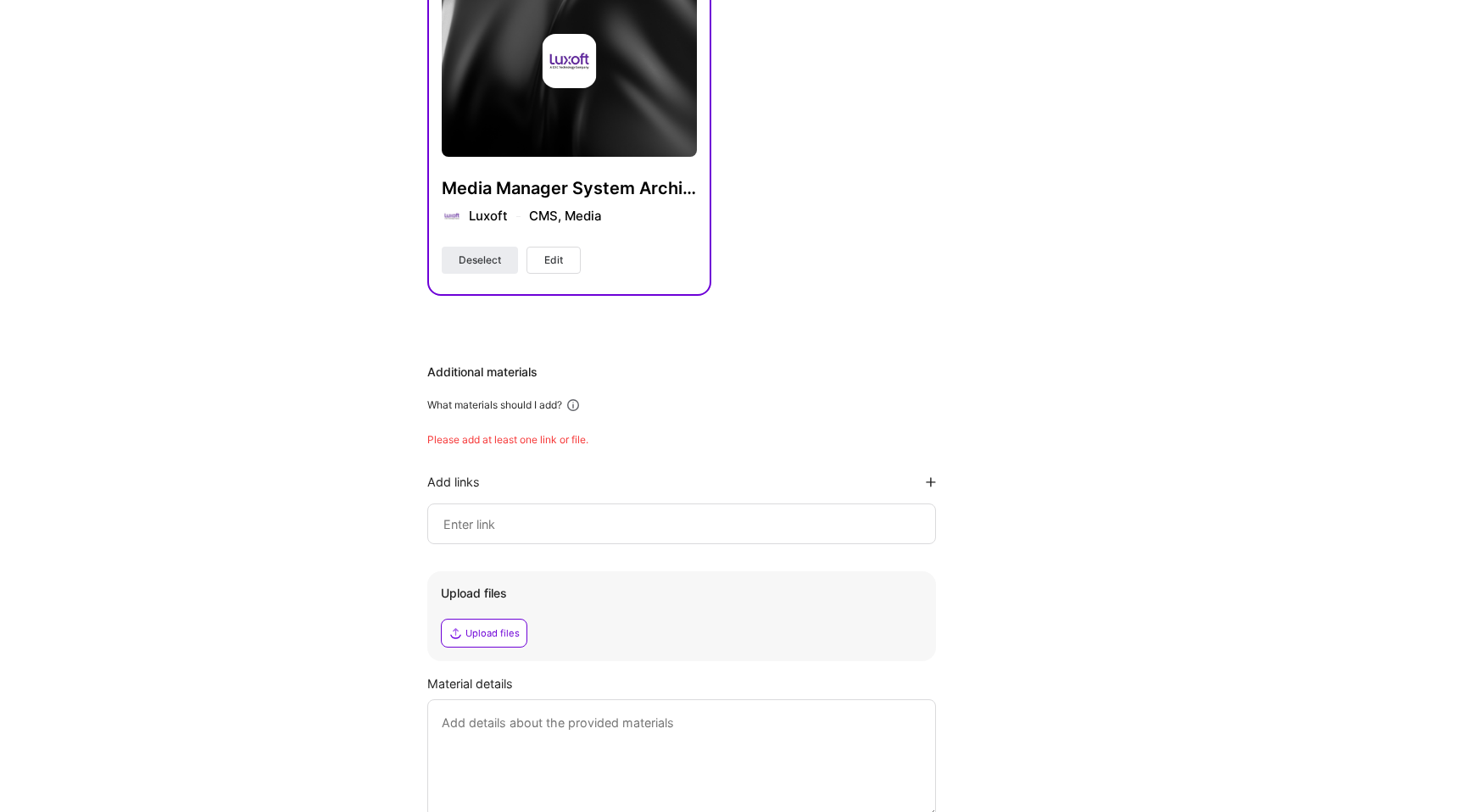
click at [497, 514] on input at bounding box center [682, 524] width 480 height 21
paste input "https://www.wix.com/studio"
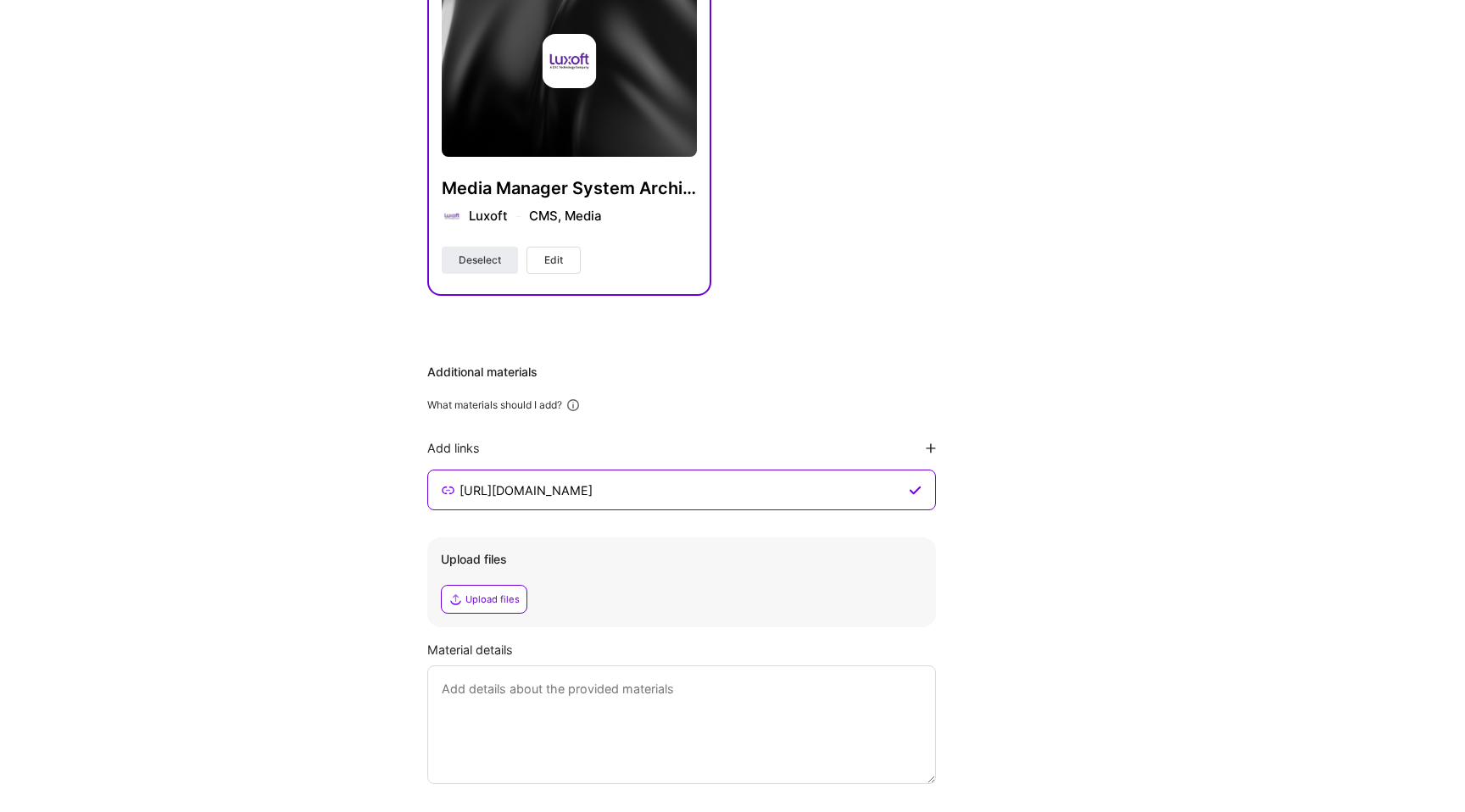
type input "https://www.wix.com/studio"
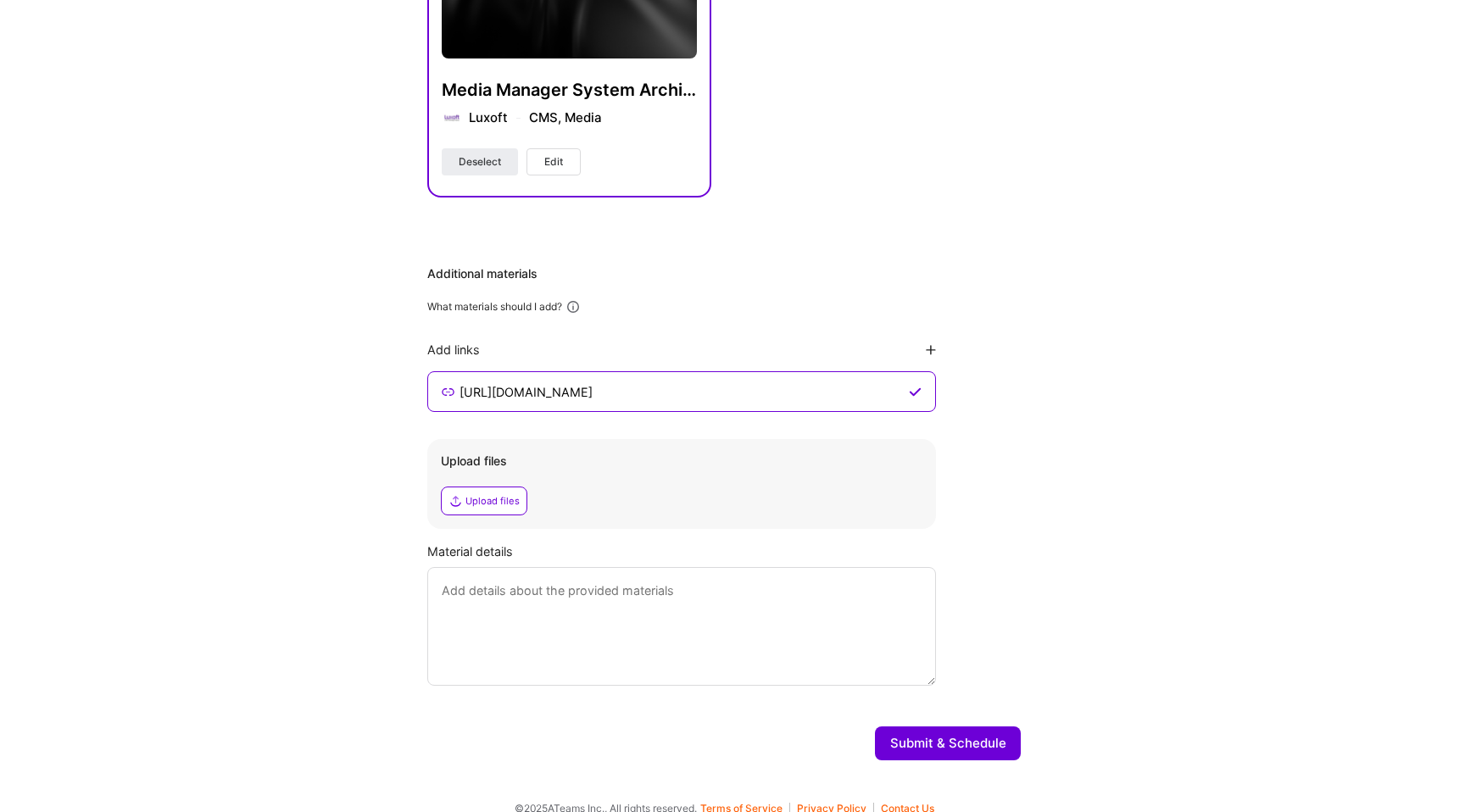
scroll to position [1319, 0]
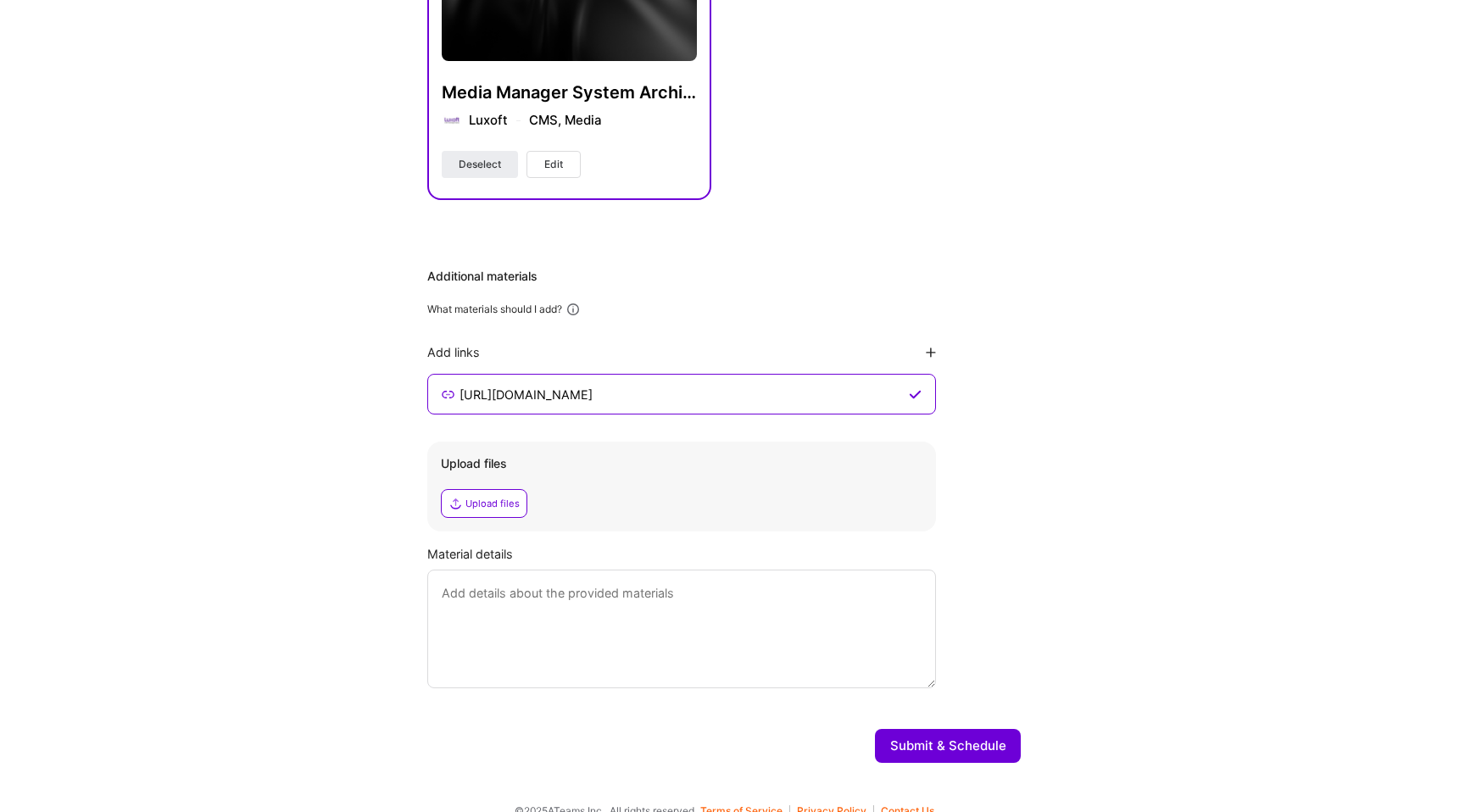
click at [929, 731] on button "Submit & Schedule" at bounding box center [948, 746] width 146 height 34
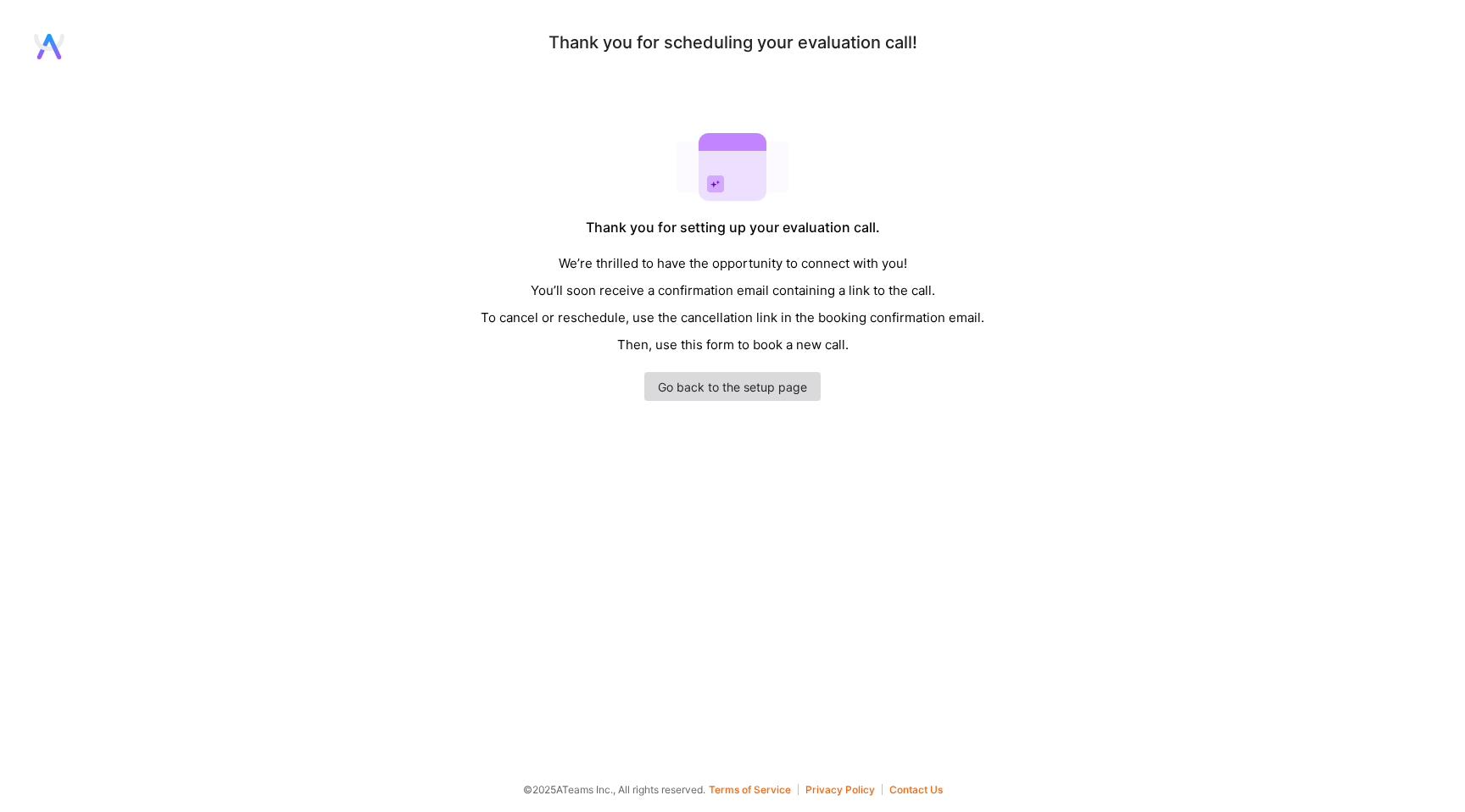
click at [719, 395] on link "Go back to the setup page" at bounding box center [733, 387] width 177 height 29
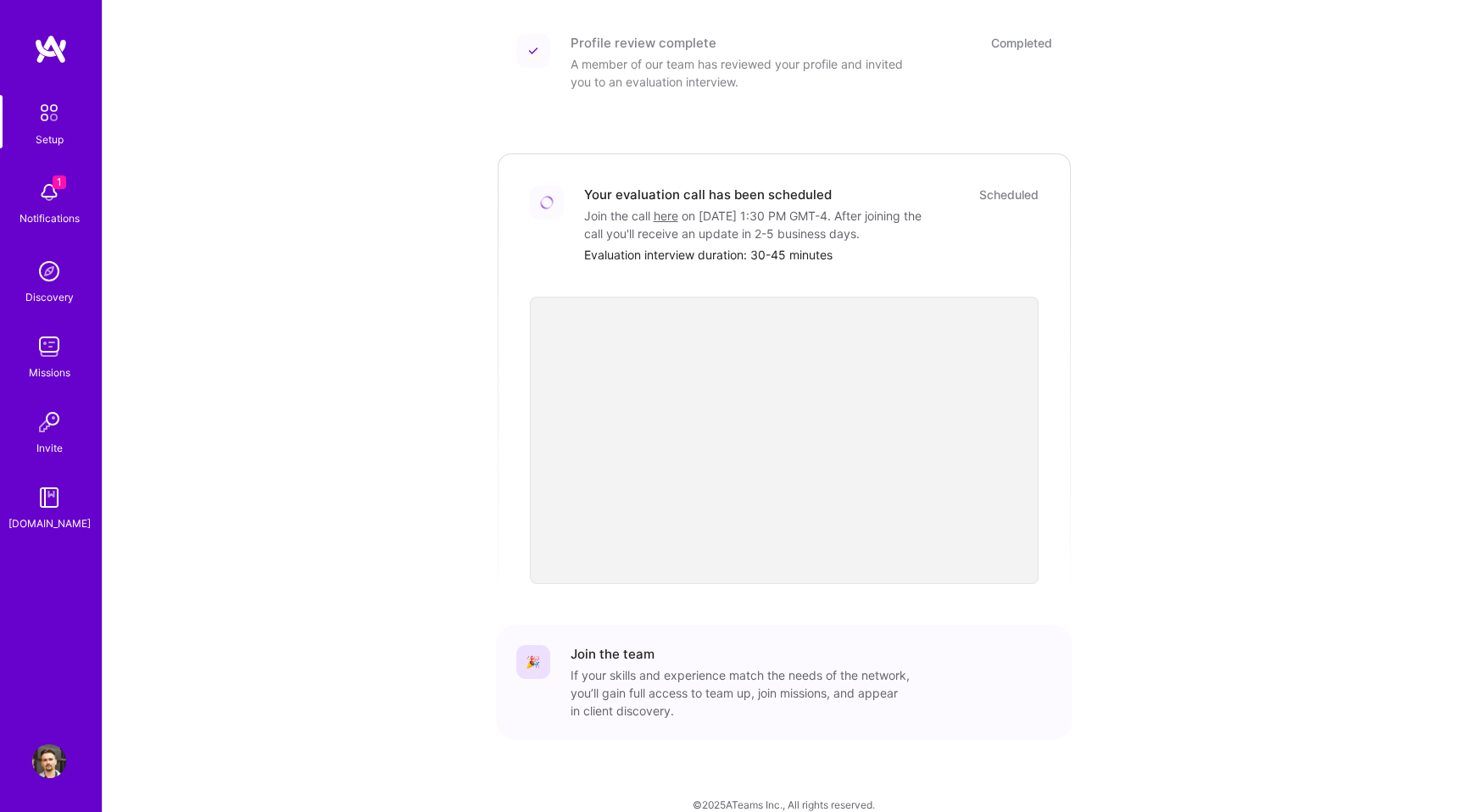
scroll to position [399, 0]
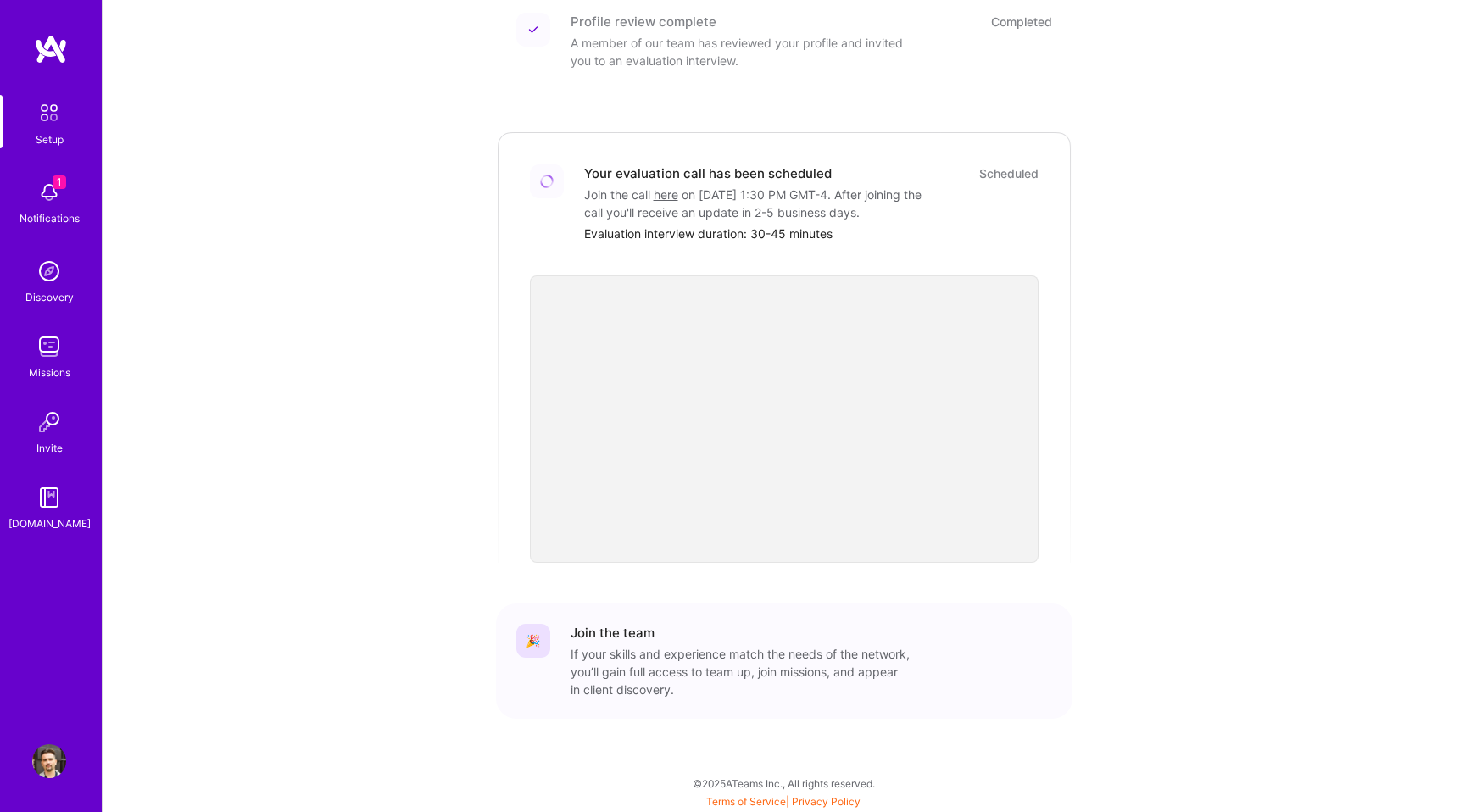
click at [58, 200] on img at bounding box center [50, 193] width 34 height 34
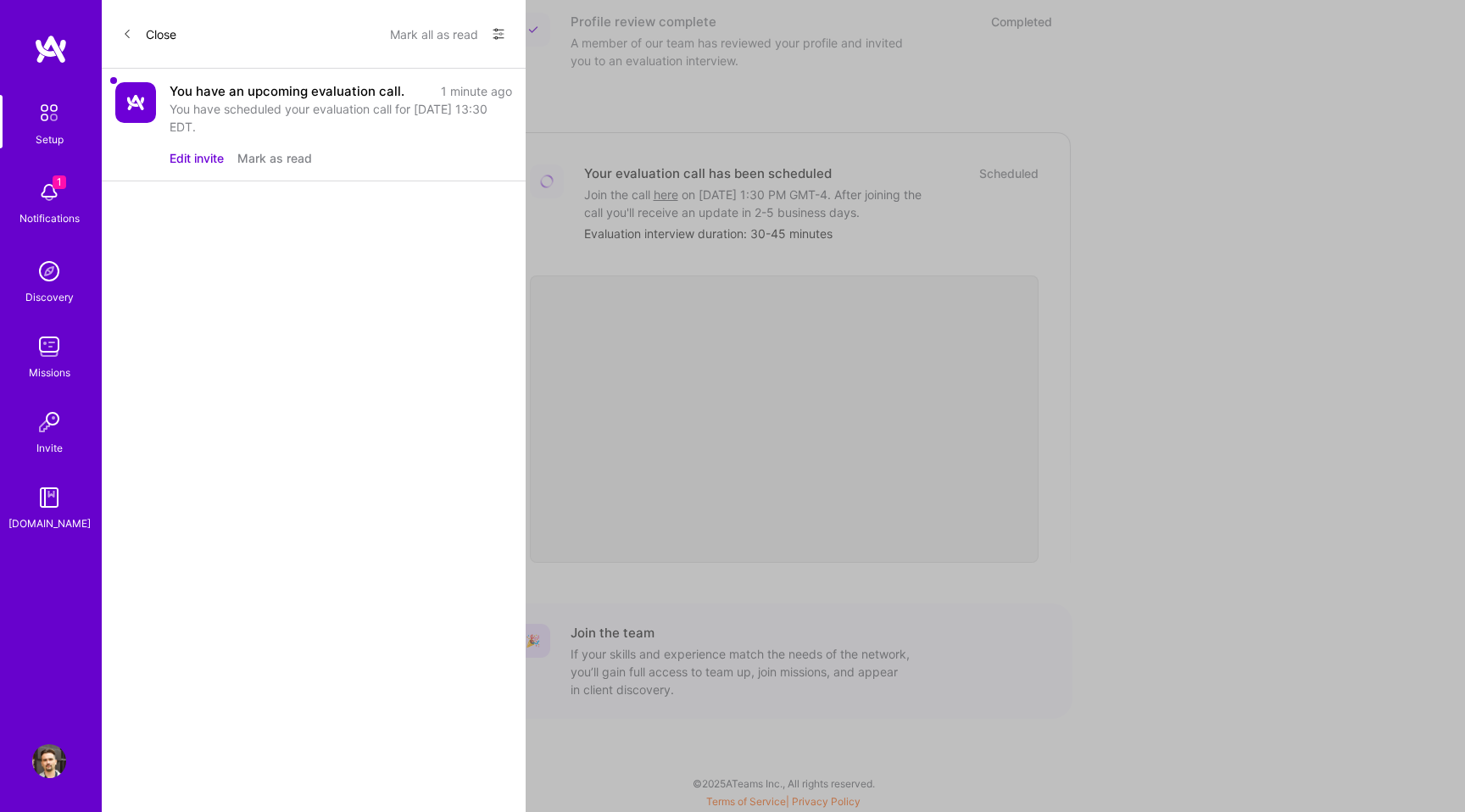
click at [46, 266] on img at bounding box center [50, 271] width 34 height 34
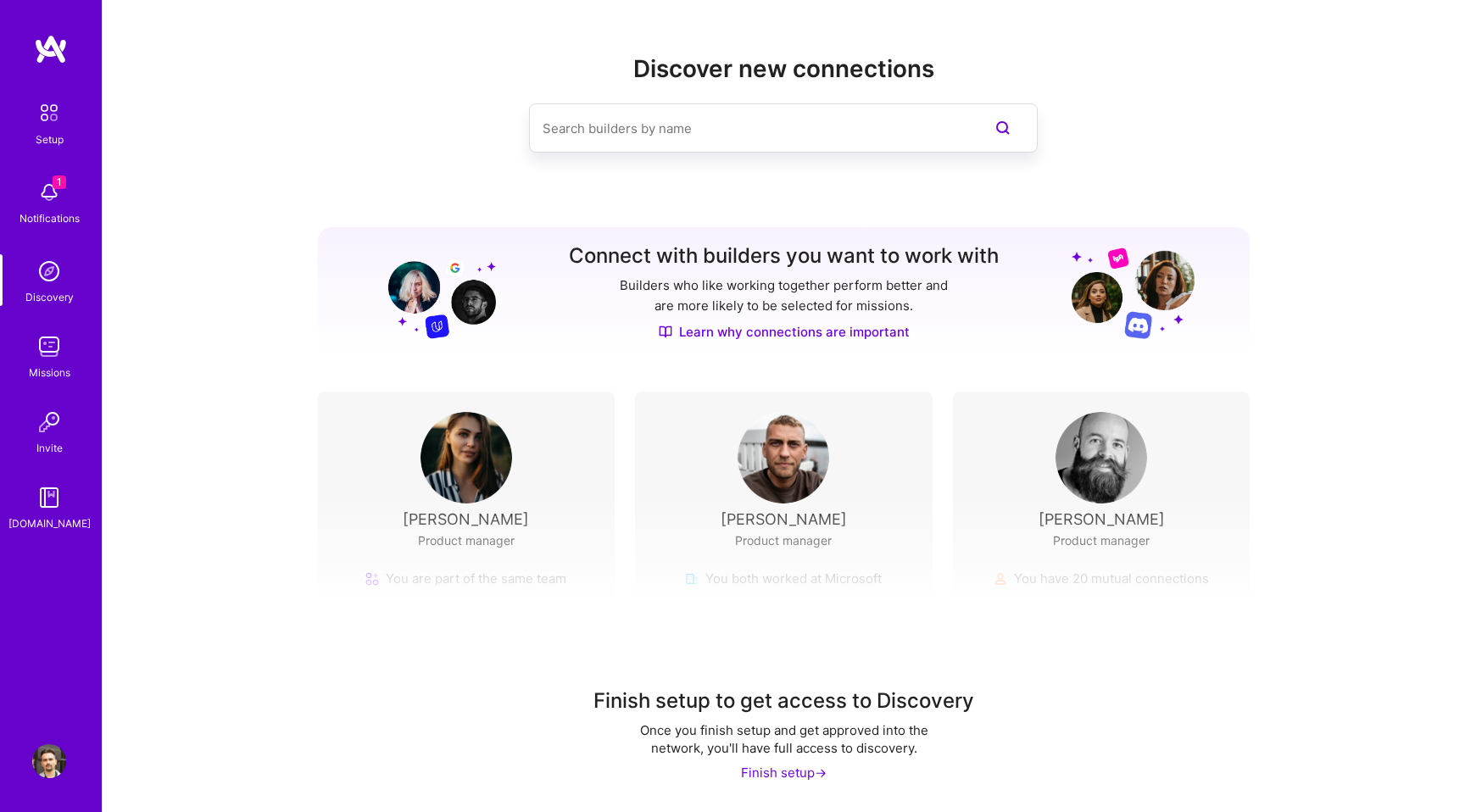
click at [54, 114] on img at bounding box center [49, 112] width 35 height 35
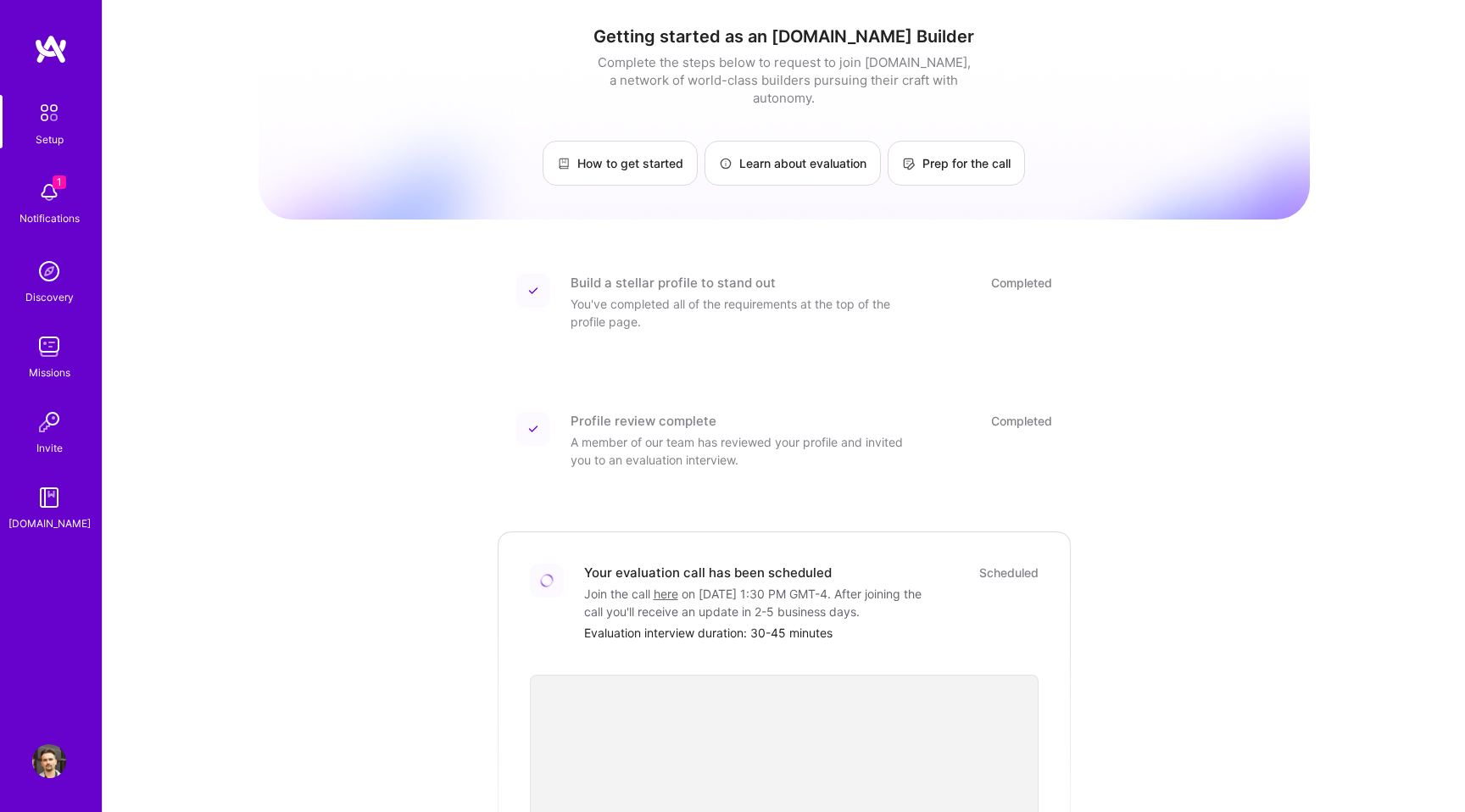
click at [47, 492] on img at bounding box center [50, 497] width 34 height 34
